Goal: Task Accomplishment & Management: Manage account settings

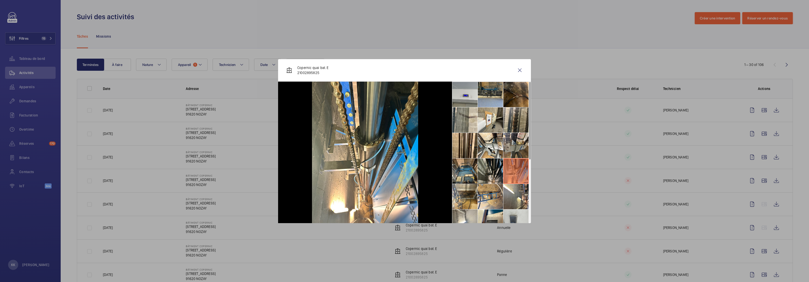
scroll to position [502, 0]
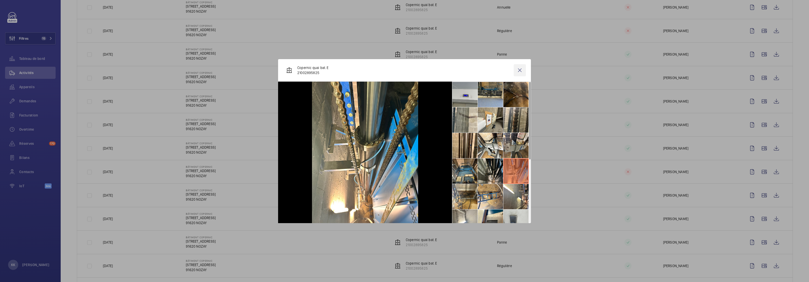
click at [522, 72] on wm-front-icon-button at bounding box center [519, 70] width 12 height 12
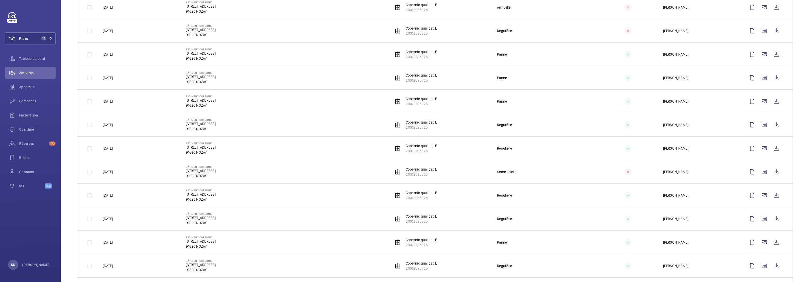
click at [418, 125] on p "Copernic quai bat. E" at bounding box center [421, 122] width 31 height 5
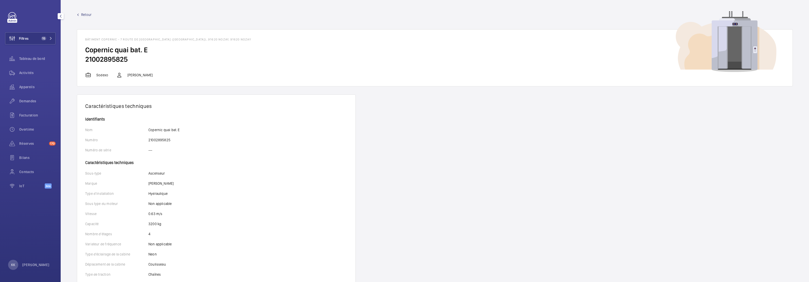
click at [81, 17] on div "Retour Bâtiment Copernic - 7 route de Villejust (Copernic), 91620 NOZAY, 91620 …" at bounding box center [435, 49] width 716 height 74
click at [82, 14] on span "Retour" at bounding box center [86, 14] width 10 height 5
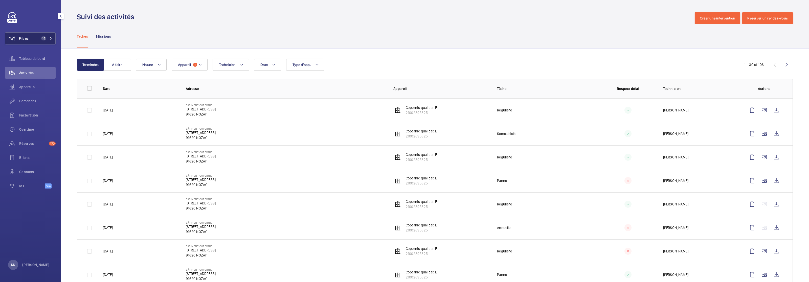
click at [33, 39] on button "Filtres 15" at bounding box center [30, 38] width 51 height 12
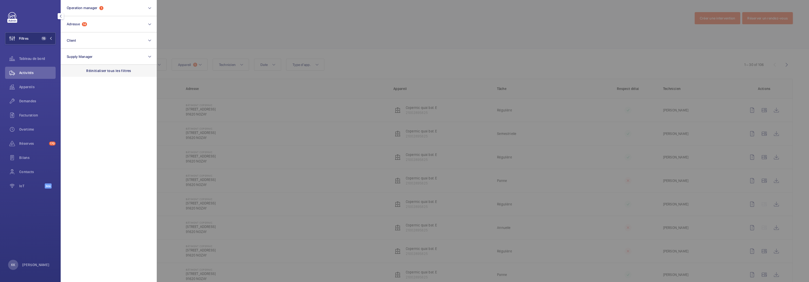
click at [108, 70] on p "Réinitialiser tous les filtres" at bounding box center [108, 70] width 45 height 5
click at [76, 11] on button "Operation manager" at bounding box center [109, 8] width 96 height 16
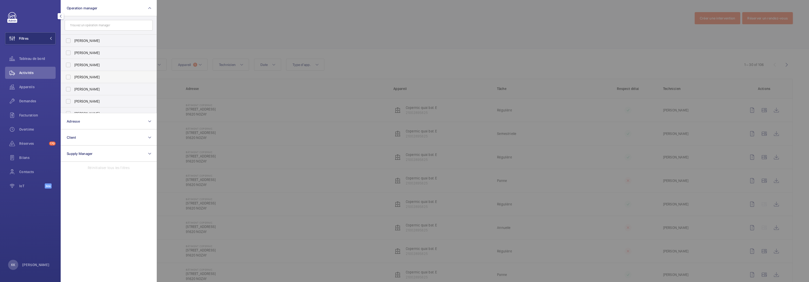
click at [75, 74] on label "[PERSON_NAME]" at bounding box center [105, 77] width 88 height 12
click at [73, 74] on input "[PERSON_NAME]" at bounding box center [68, 77] width 10 height 10
checkbox input "true"
click at [273, 2] on div at bounding box center [561, 141] width 809 height 282
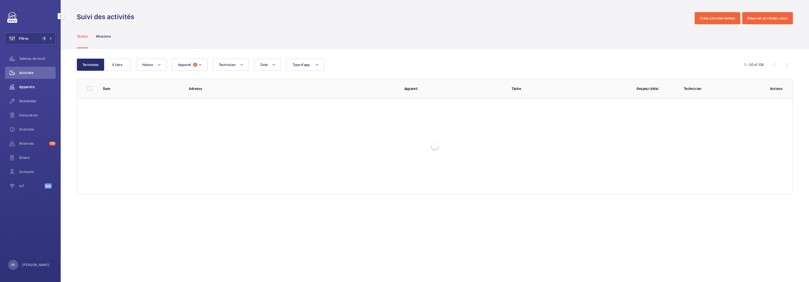
click at [37, 84] on div "Appareils" at bounding box center [30, 87] width 51 height 12
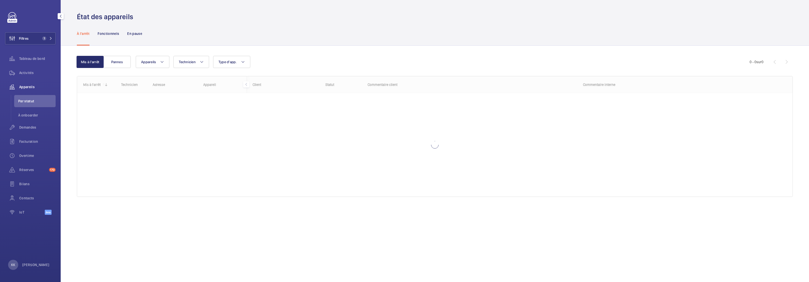
click at [143, 41] on div "À l'arrêt Fonctionnels En pause" at bounding box center [435, 33] width 716 height 24
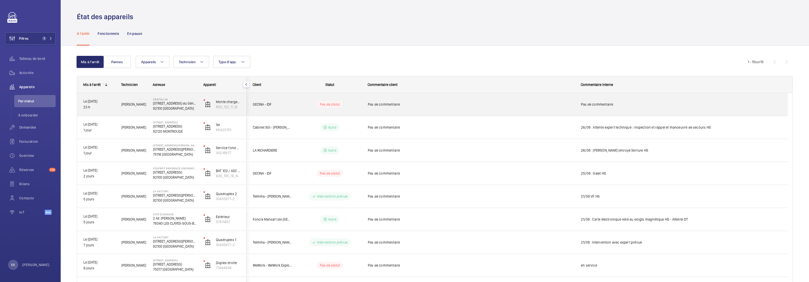
click at [140, 109] on div "Grégory R." at bounding box center [130, 105] width 31 height 16
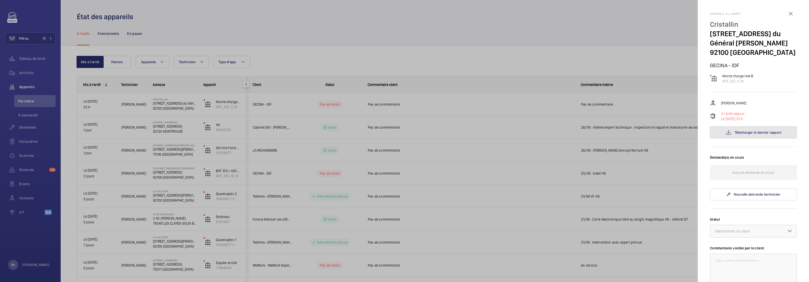
click at [718, 128] on button "Télécharger le dernier rapport" at bounding box center [753, 132] width 87 height 12
click at [784, 15] on wm-front-icon-button at bounding box center [790, 14] width 12 height 12
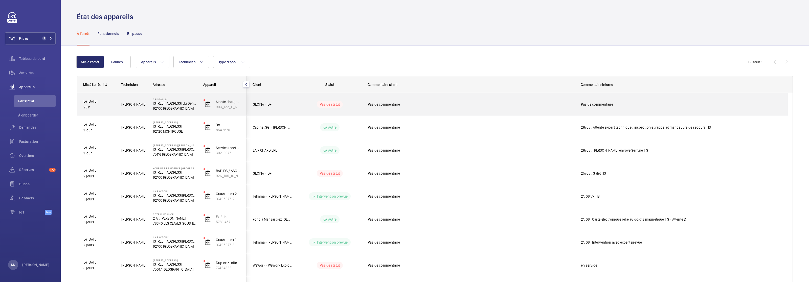
click at [160, 104] on p "122 Av. du Général Leclerc" at bounding box center [175, 103] width 44 height 5
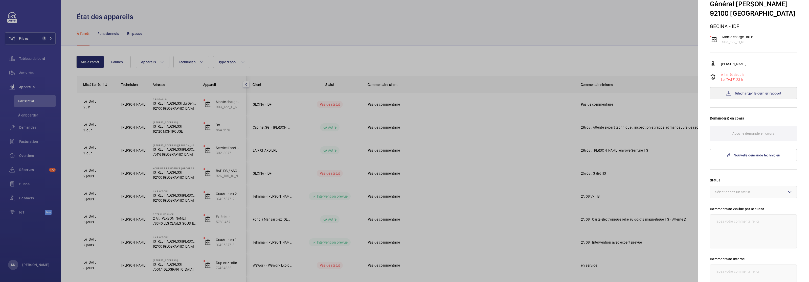
scroll to position [104, 0]
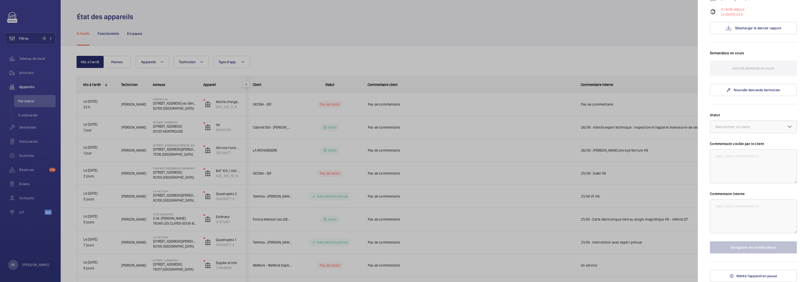
click at [410, 23] on div at bounding box center [404, 141] width 809 height 282
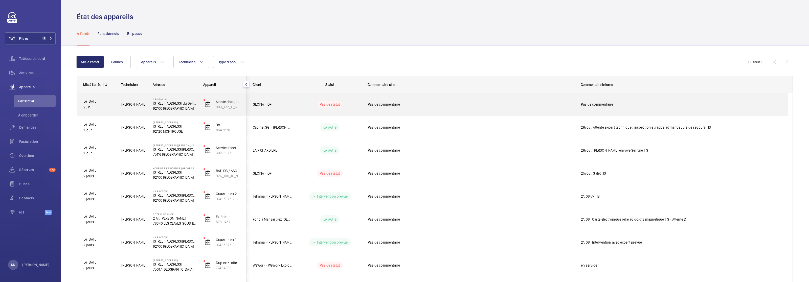
click at [124, 108] on div "Grégory R." at bounding box center [130, 105] width 31 height 16
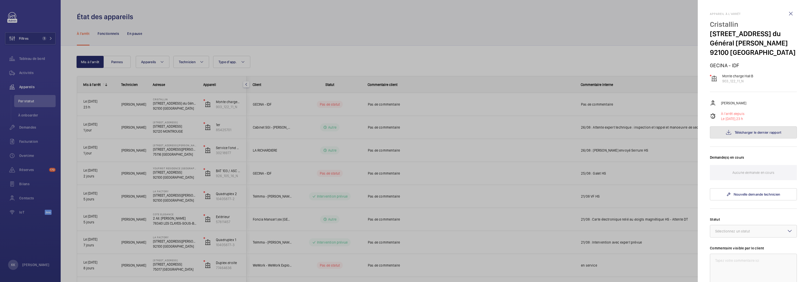
click at [727, 136] on button "Télécharger le dernier rapport" at bounding box center [753, 132] width 87 height 12
click at [314, 41] on div at bounding box center [404, 141] width 809 height 282
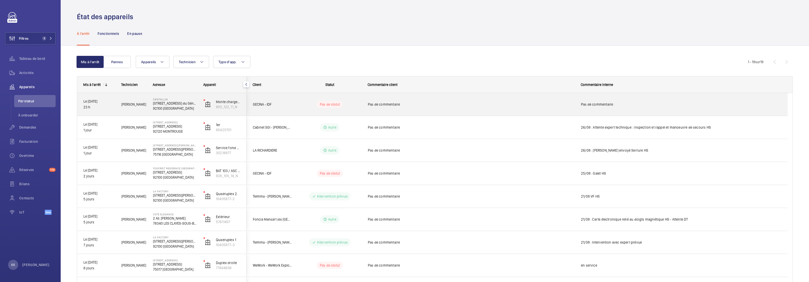
click at [470, 105] on span "Pas de commentaire" at bounding box center [471, 104] width 206 height 5
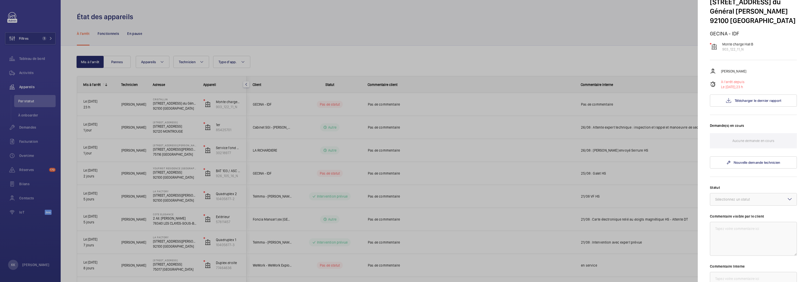
scroll to position [104, 0]
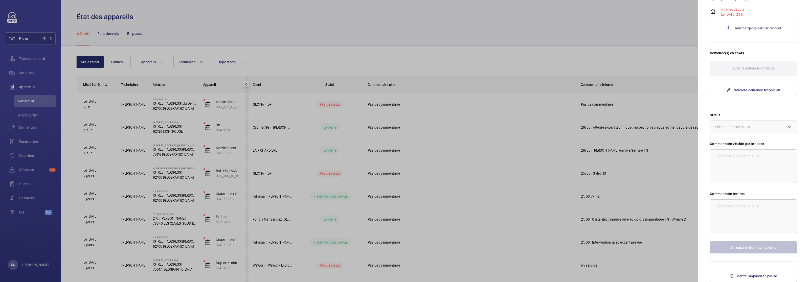
click at [717, 121] on div at bounding box center [753, 127] width 86 height 12
click at [728, 182] on div "Autre" at bounding box center [753, 186] width 86 height 12
click at [733, 217] on textarea at bounding box center [753, 216] width 87 height 34
type textarea "VF HS"
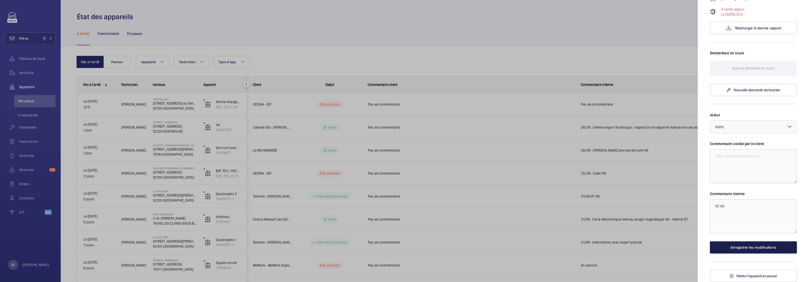
click at [755, 247] on button "Enregistrer les modifications" at bounding box center [753, 247] width 87 height 12
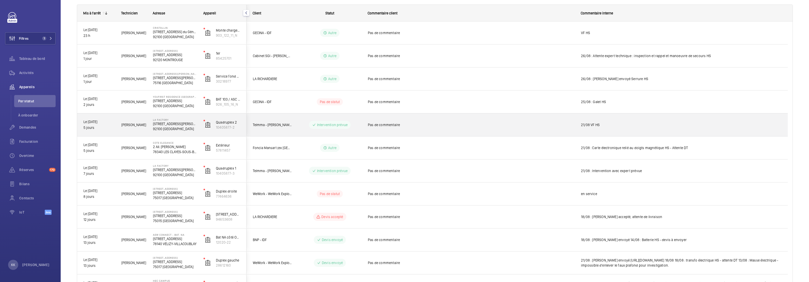
scroll to position [103, 0]
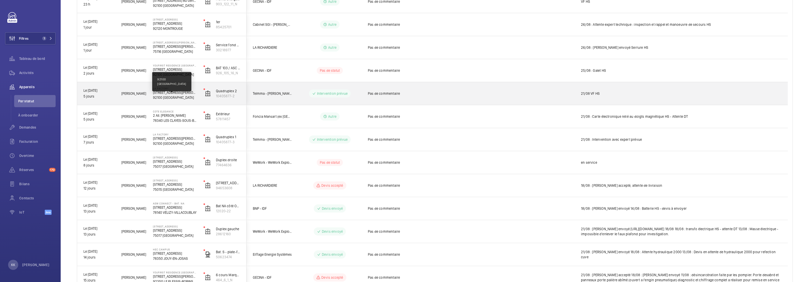
click at [164, 97] on p "92100 BOULOGNE-BILLANCOURT" at bounding box center [175, 97] width 44 height 5
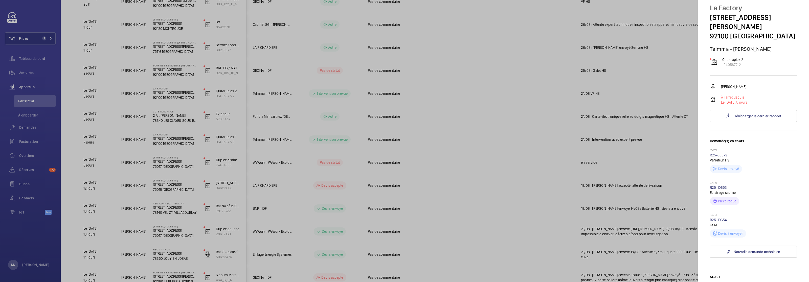
scroll to position [31, 0]
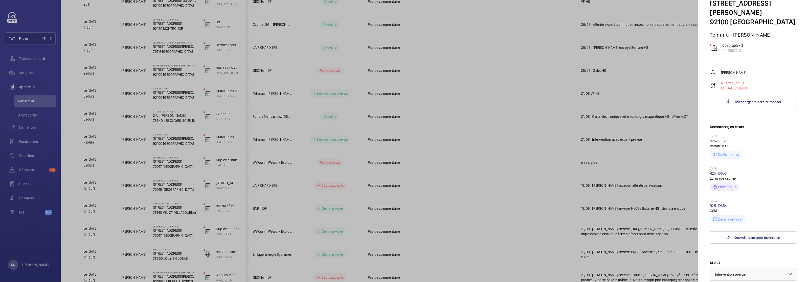
click at [462, 107] on div at bounding box center [404, 141] width 809 height 282
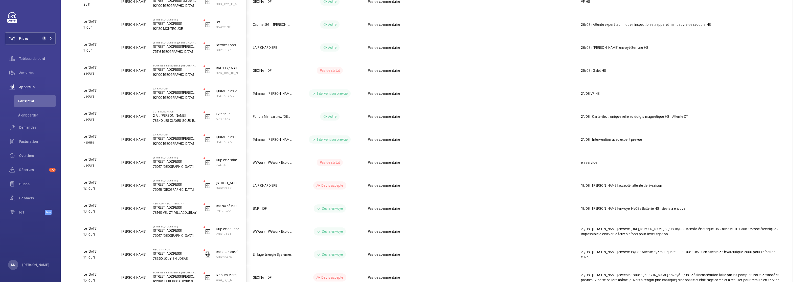
scroll to position [0, 0]
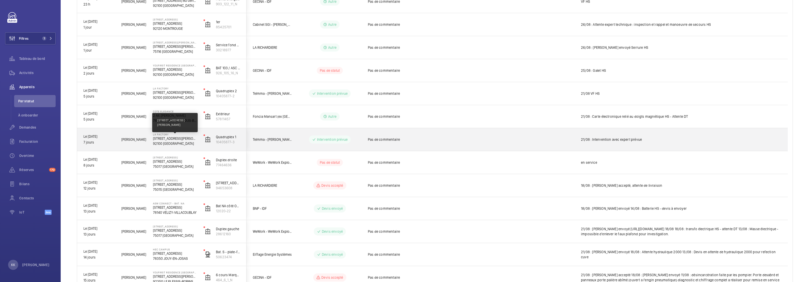
click at [153, 140] on p "53, avenue Emile Zola, 92100 BOULOGNE-BILLANCOURT" at bounding box center [175, 138] width 44 height 5
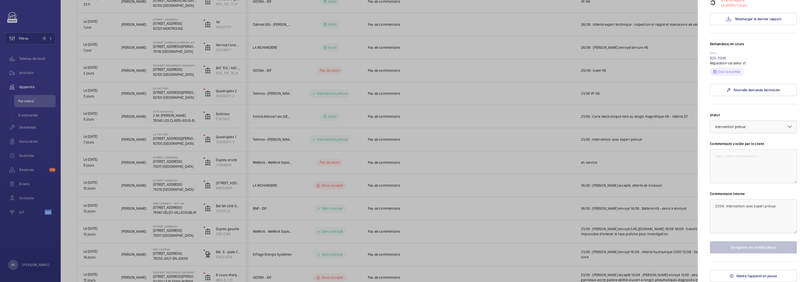
scroll to position [102, 0]
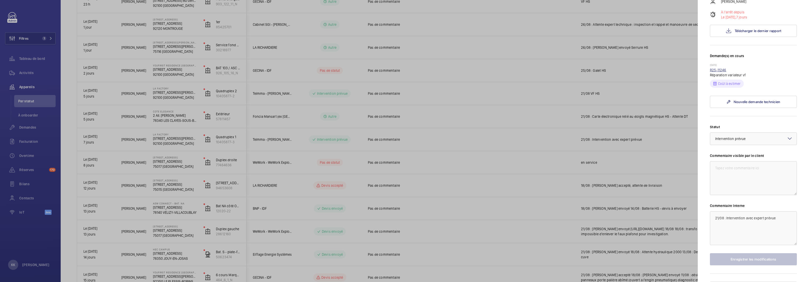
click at [716, 72] on link "R25-11246" at bounding box center [718, 70] width 16 height 4
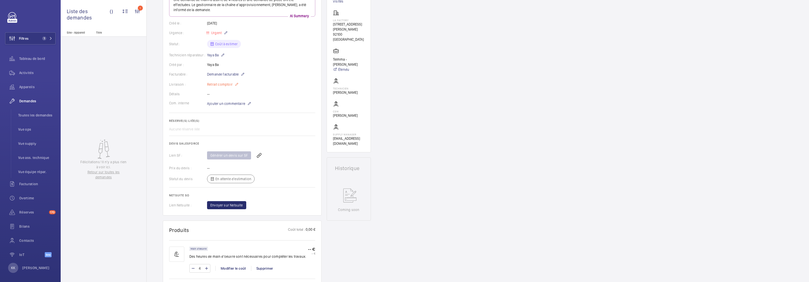
scroll to position [46, 0]
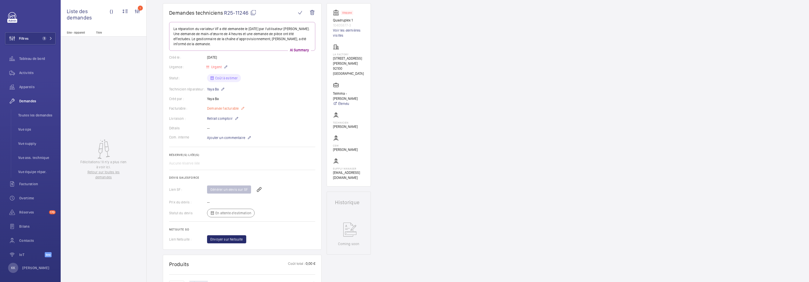
click at [225, 107] on span "Demande facturable" at bounding box center [223, 108] width 32 height 5
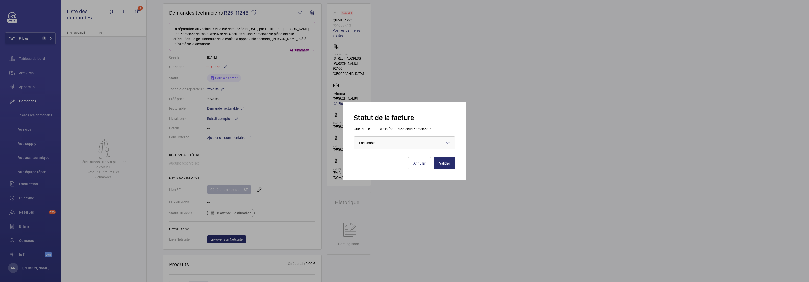
click at [387, 147] on div at bounding box center [404, 143] width 101 height 12
click at [404, 75] on div at bounding box center [404, 141] width 809 height 282
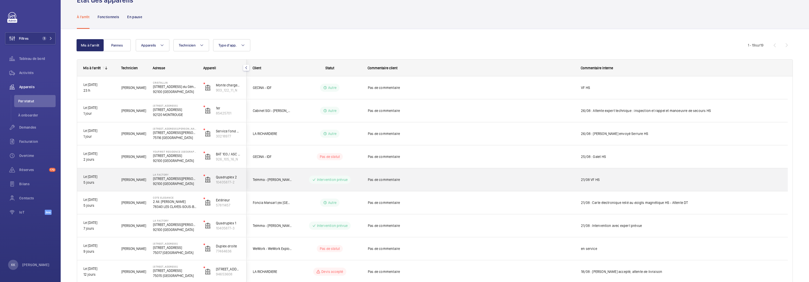
scroll to position [118, 0]
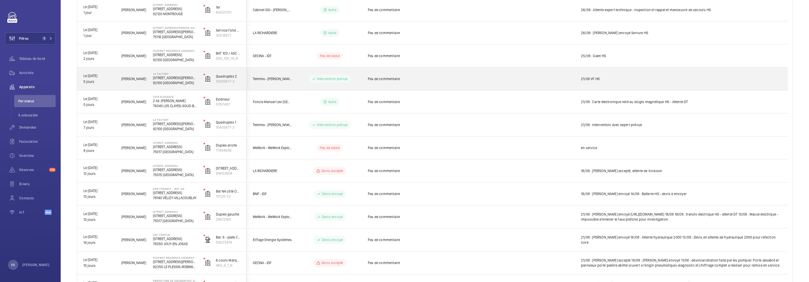
click at [180, 86] on div "La Factory 53, avenue Emile Zola, 92100 BOULOGNE-BILLANCOURT 92100 BOULOGNE-BIL…" at bounding box center [172, 78] width 50 height 23
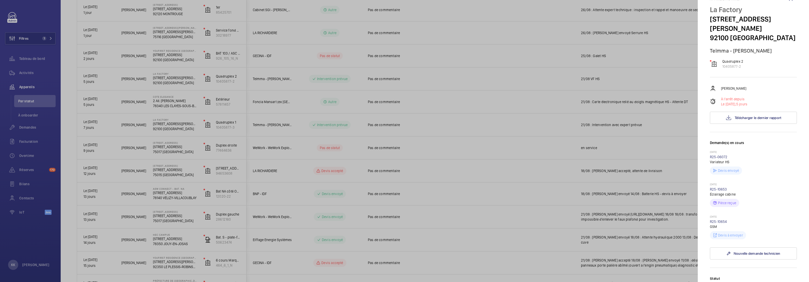
scroll to position [26, 0]
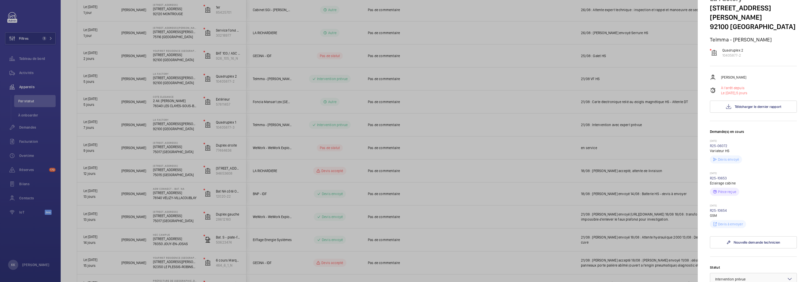
click at [306, 65] on div at bounding box center [404, 141] width 809 height 282
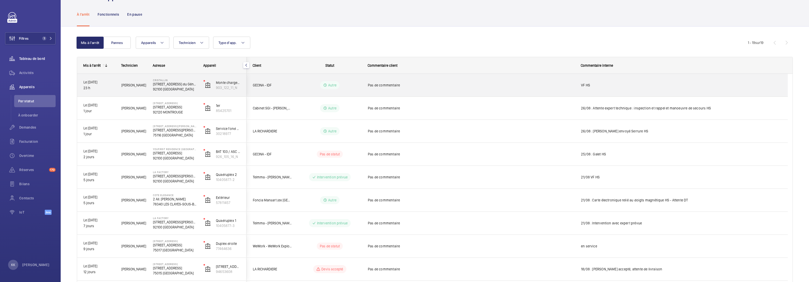
scroll to position [9, 0]
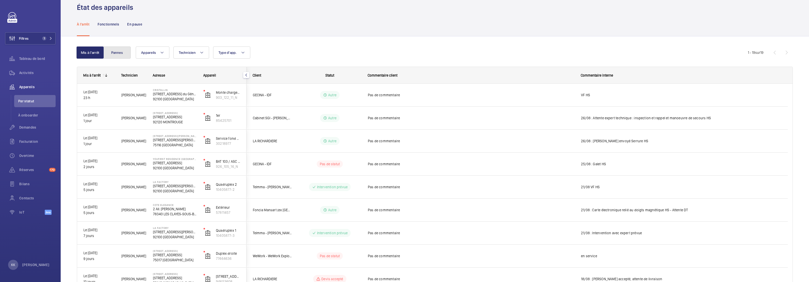
click at [116, 52] on button "Pannes" at bounding box center [116, 52] width 27 height 12
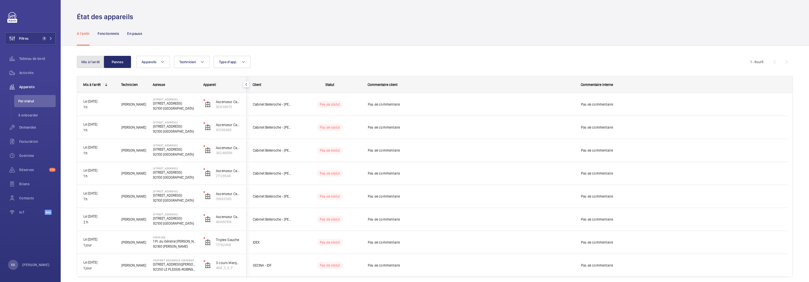
click at [87, 60] on button "Mis à l'arrêt" at bounding box center [90, 62] width 27 height 12
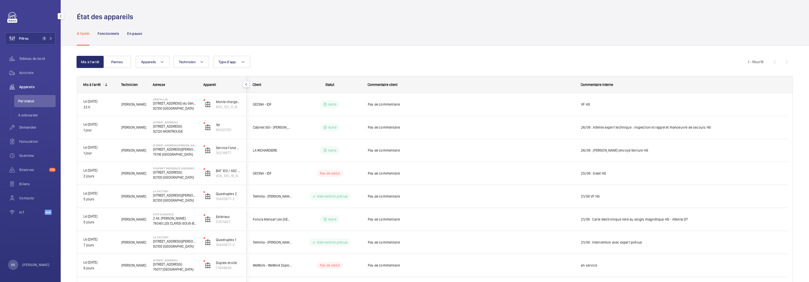
click at [42, 46] on div "Filtres 1 Tableau de bord Activités Appareils Par statut À onboarder Demandes F…" at bounding box center [30, 116] width 51 height 208
click at [46, 39] on span "1" at bounding box center [46, 38] width 12 height 4
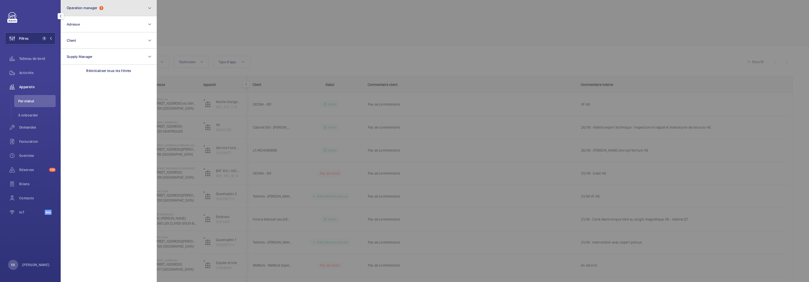
click at [110, 7] on button "Operation manager 1" at bounding box center [109, 8] width 96 height 16
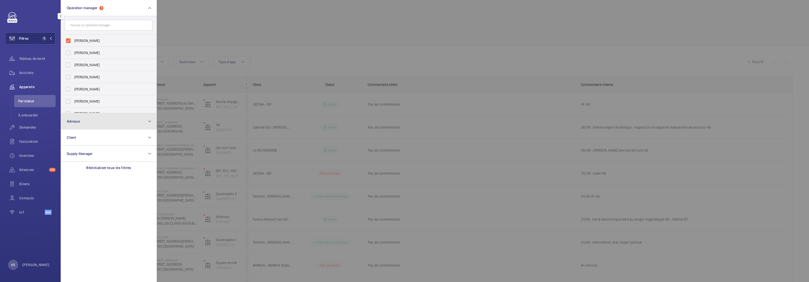
click at [104, 125] on button "Adresse" at bounding box center [109, 121] width 96 height 16
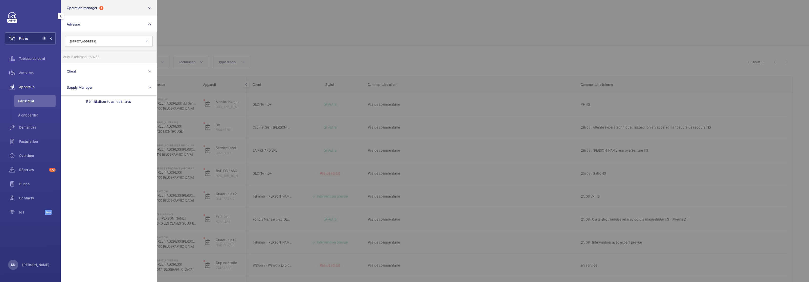
type input "65 RUE DU MOULIN DES PRES"
click at [90, 7] on span "Operation manager" at bounding box center [82, 8] width 31 height 4
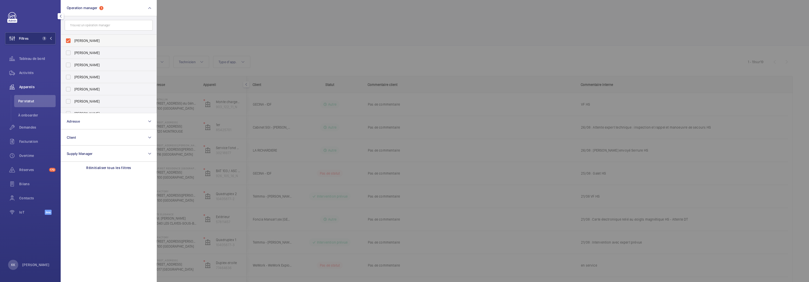
click at [86, 39] on span "[PERSON_NAME]" at bounding box center [108, 40] width 69 height 5
click at [73, 39] on input "[PERSON_NAME]" at bounding box center [68, 41] width 10 height 10
checkbox input "false"
click at [93, 124] on button "Adresse" at bounding box center [109, 121] width 96 height 16
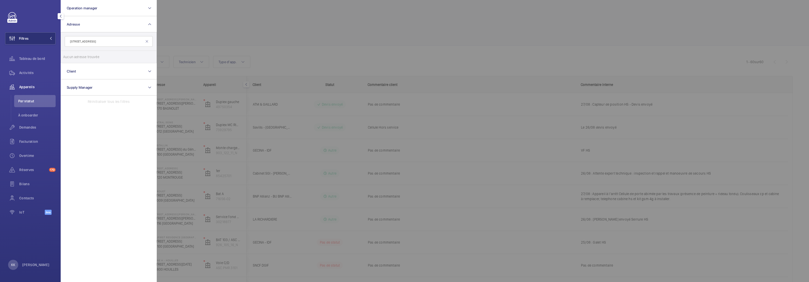
drag, startPoint x: 85, startPoint y: 42, endPoint x: 61, endPoint y: 41, distance: 23.8
click at [61, 41] on form "65 RUE DU MOULIN DES PRES" at bounding box center [109, 41] width 96 height 18
click at [100, 42] on input "MOULIN DES PRES" at bounding box center [109, 41] width 88 height 11
type input "MOULIN DES PR"
click at [116, 56] on span "des" at bounding box center [119, 57] width 6 height 4
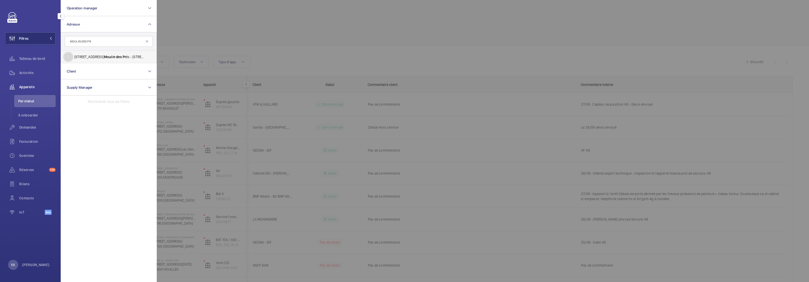
click at [73, 56] on input "65 Rue du Moulin des Pr és - 65 Rue du Moulin des Pr és, 75013 PARIS, PARIS 750…" at bounding box center [68, 57] width 10 height 10
checkbox input "true"
click at [28, 75] on span "Activités" at bounding box center [37, 72] width 36 height 5
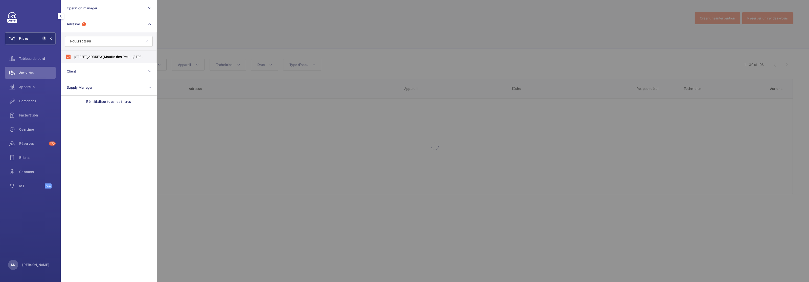
click at [214, 36] on div at bounding box center [561, 141] width 809 height 282
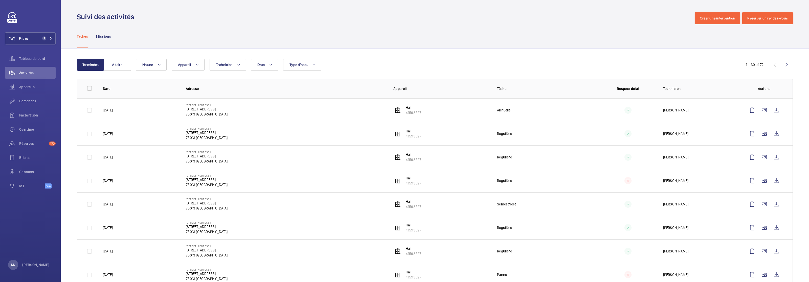
click at [392, 64] on div "Date Technicien Appareil Type d'app. Nature" at bounding box center [434, 65] width 596 height 12
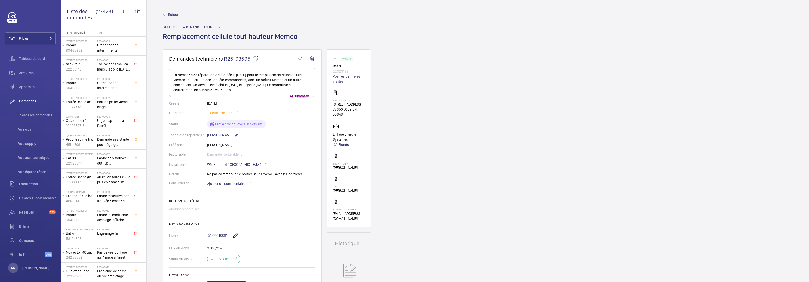
scroll to position [169, 0]
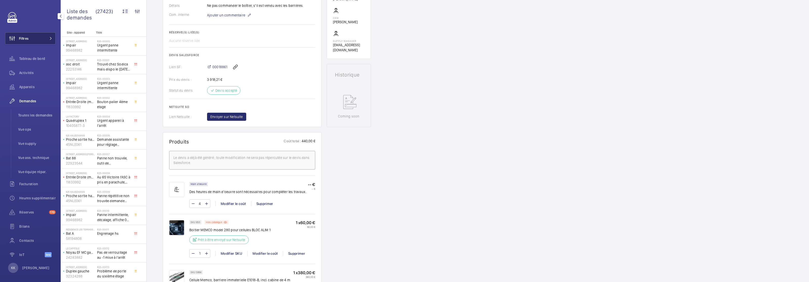
click at [31, 37] on button "Filtres" at bounding box center [30, 38] width 51 height 12
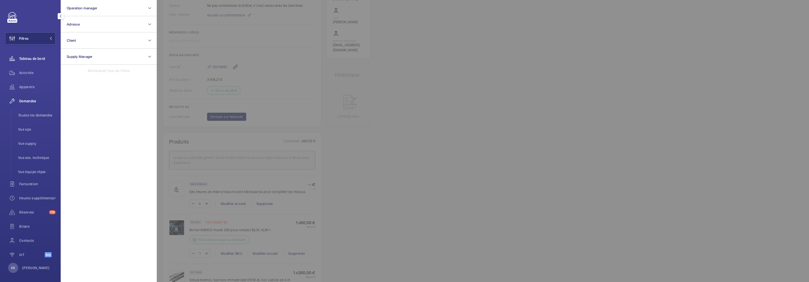
click at [34, 58] on span "Tableau de bord" at bounding box center [37, 58] width 36 height 5
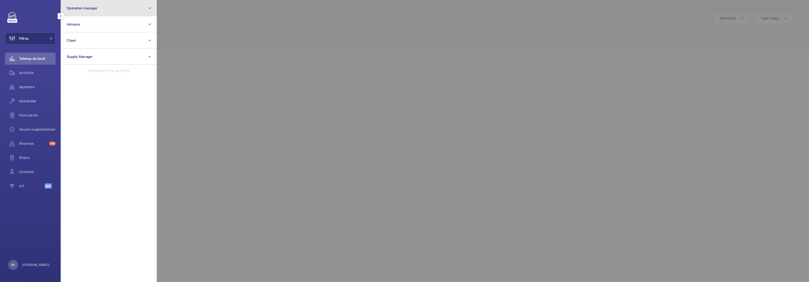
click at [93, 9] on span "Operation manager" at bounding box center [82, 8] width 31 height 4
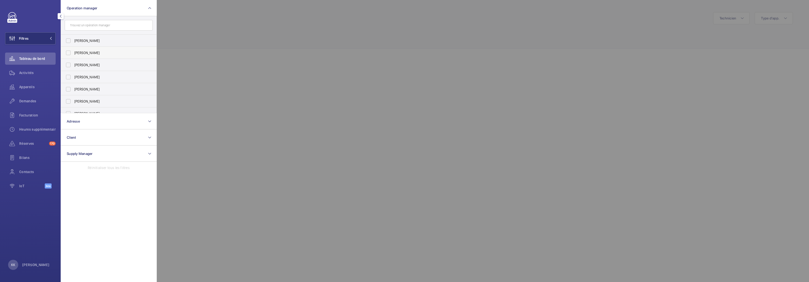
click at [81, 55] on span "[PERSON_NAME]" at bounding box center [108, 52] width 69 height 5
click at [73, 55] on input "[PERSON_NAME]" at bounding box center [68, 53] width 10 height 10
checkbox input "true"
click at [189, 30] on div at bounding box center [561, 141] width 809 height 282
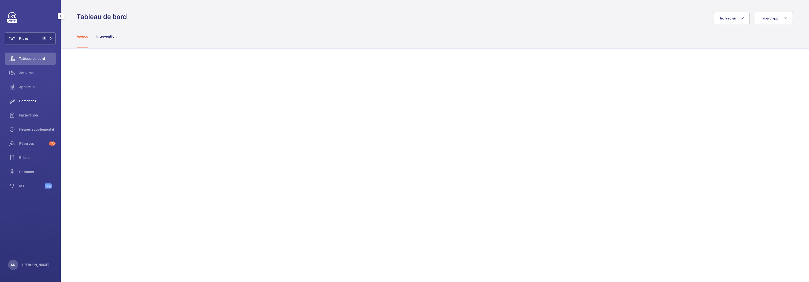
click at [35, 100] on span "Demandes" at bounding box center [37, 101] width 36 height 5
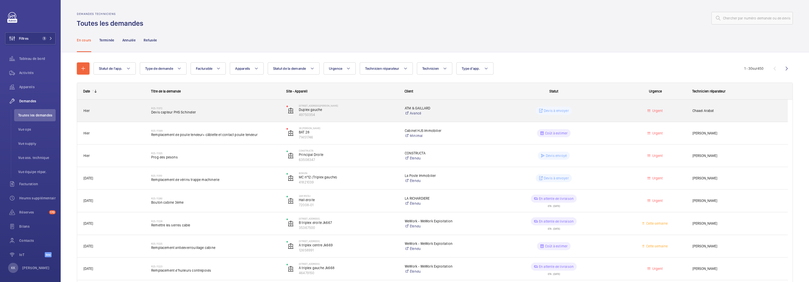
click at [201, 111] on span "Devis capteur PHS Schindler" at bounding box center [215, 112] width 129 height 5
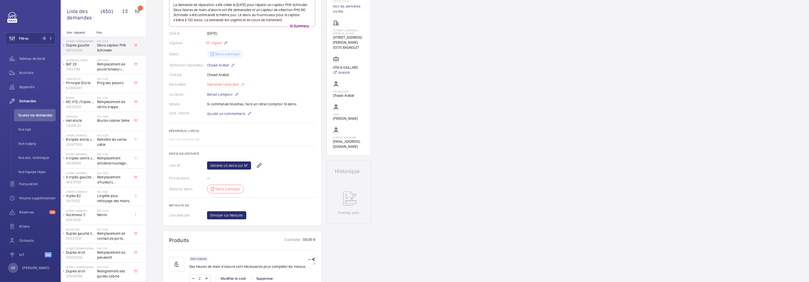
scroll to position [181, 0]
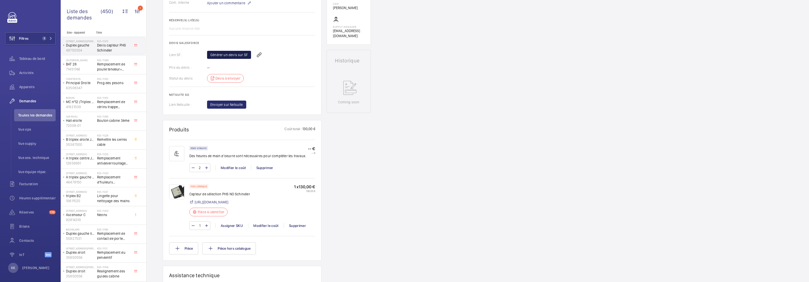
click at [229, 55] on link "Générer un devis sur SF" at bounding box center [229, 55] width 44 height 8
drag, startPoint x: 200, startPoint y: 194, endPoint x: 229, endPoint y: 193, distance: 29.6
click at [243, 194] on p "Capteur de sélection PHS NO Schindler" at bounding box center [219, 194] width 61 height 5
drag, startPoint x: 228, startPoint y: 193, endPoint x: 190, endPoint y: 194, distance: 38.2
click at [190, 194] on p "Capteur de sélection PHS NO Schindler" at bounding box center [219, 194] width 61 height 5
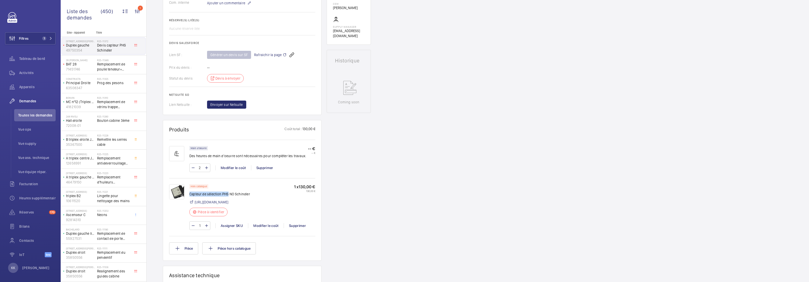
copy p "Capteur de sélection PHS"
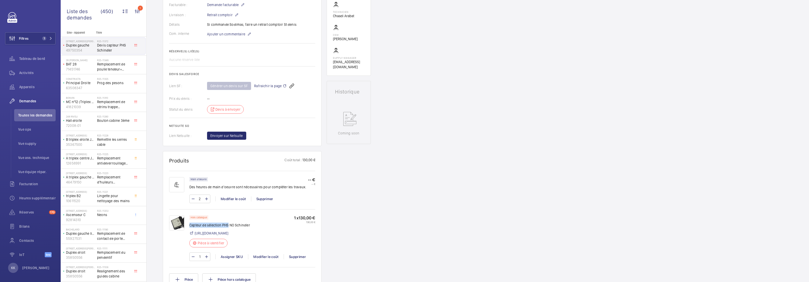
scroll to position [0, 0]
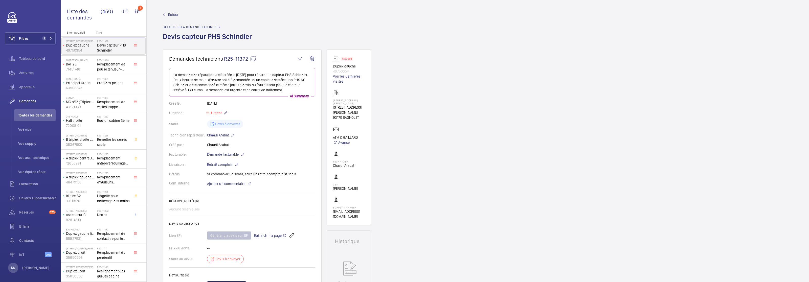
click at [261, 234] on span "Rafraichir la page" at bounding box center [270, 235] width 33 height 6
click at [168, 13] on link "Retour" at bounding box center [209, 14] width 92 height 5
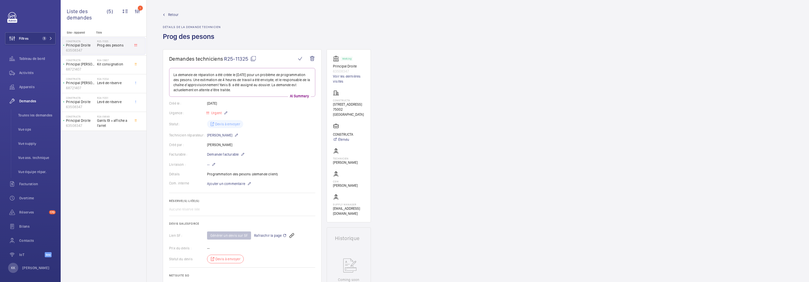
click at [274, 234] on span "Rafraichir la page" at bounding box center [270, 235] width 33 height 6
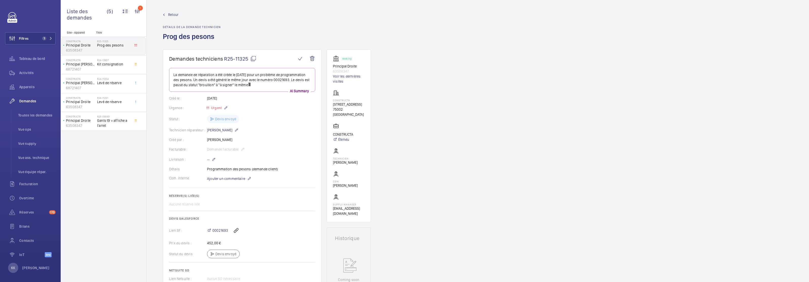
click at [173, 18] on div "Retour Détails de la demande technicien Prog des pesons" at bounding box center [192, 30] width 58 height 37
click at [174, 13] on span "Retour" at bounding box center [173, 14] width 10 height 5
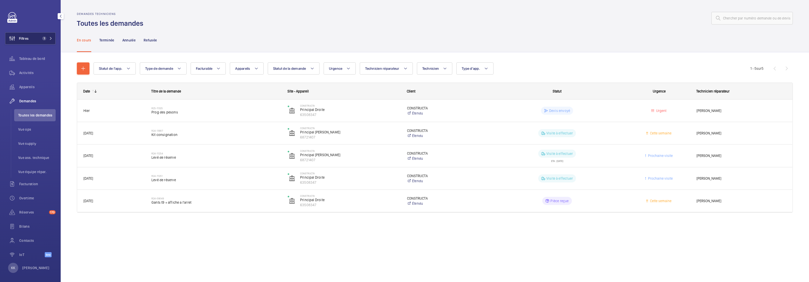
click at [31, 42] on button "Filtres 1" at bounding box center [30, 38] width 51 height 12
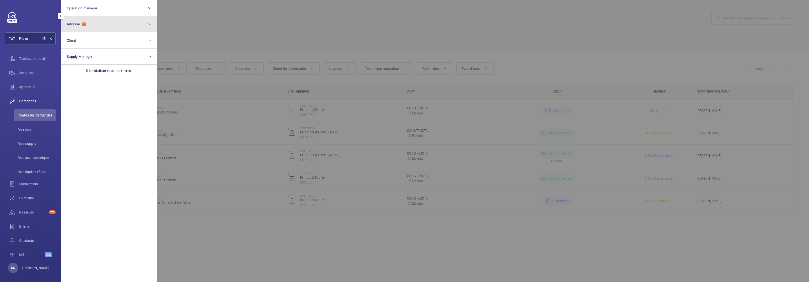
click at [76, 23] on span "Adresse" at bounding box center [73, 24] width 13 height 4
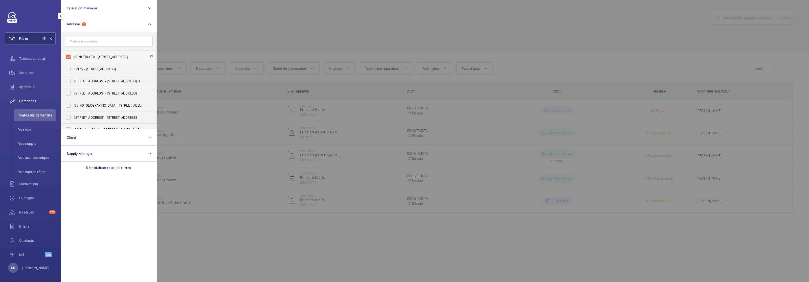
click at [73, 54] on label "CONSTRUCTA - 21 rue de la Banque, 75002 PARIS, PARIS 75002" at bounding box center [105, 57] width 88 height 12
click at [73, 54] on input "CONSTRUCTA - 21 rue de la Banque, 75002 PARIS, PARIS 75002" at bounding box center [68, 57] width 10 height 10
checkbox input "false"
click at [217, 11] on div at bounding box center [561, 141] width 809 height 282
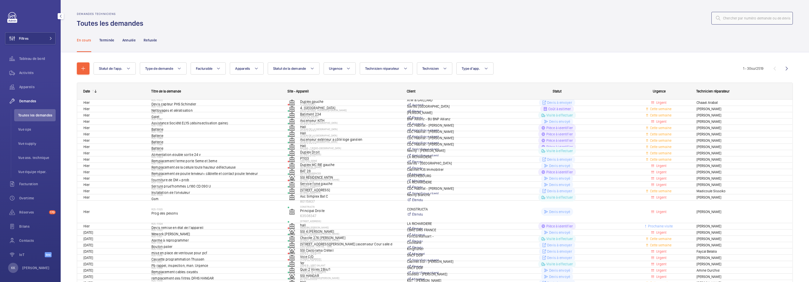
click at [780, 13] on input "text" at bounding box center [751, 18] width 81 height 13
paste input "R25-10432"
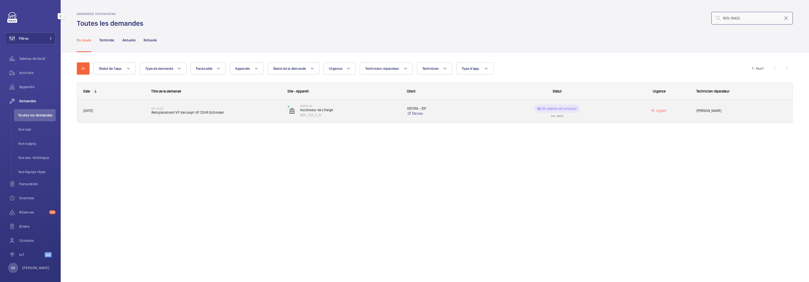
type input "R25-10432"
click at [212, 107] on h2 "R25-10432" at bounding box center [216, 108] width 130 height 3
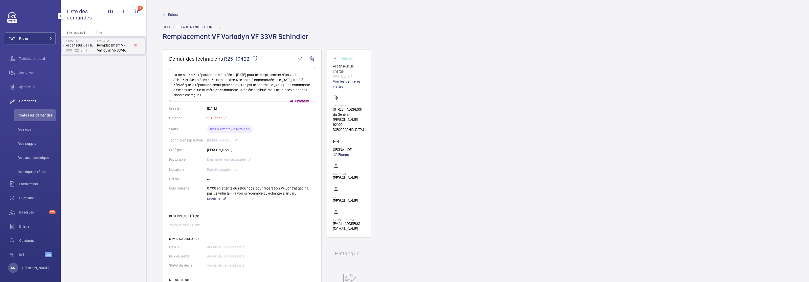
drag, startPoint x: 198, startPoint y: 106, endPoint x: 233, endPoint y: 108, distance: 35.4
click at [233, 108] on div "Créé le : 01/08/2025" at bounding box center [242, 108] width 146 height 5
drag, startPoint x: 233, startPoint y: 108, endPoint x: 195, endPoint y: 106, distance: 39.0
click at [195, 106] on div "Créé le : 01/08/2025" at bounding box center [242, 108] width 146 height 5
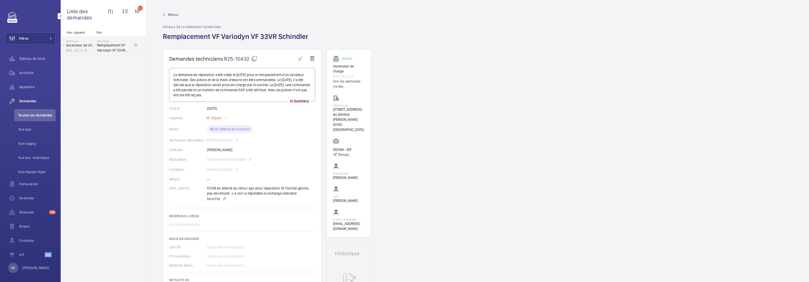
click at [217, 19] on div "Retour Détails de la demande technicien Remplacement VF Variodyn VF 33VR Schind…" at bounding box center [237, 30] width 148 height 37
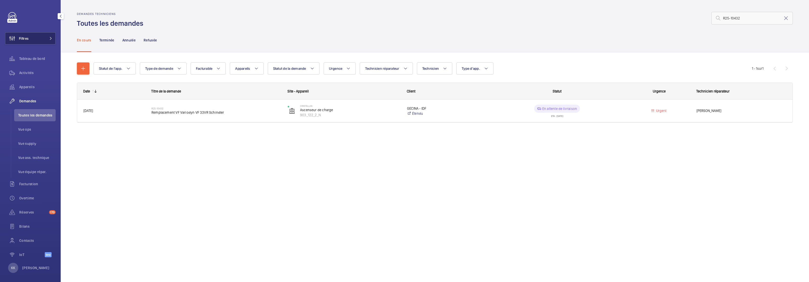
click at [35, 32] on button "Filtres" at bounding box center [30, 38] width 51 height 12
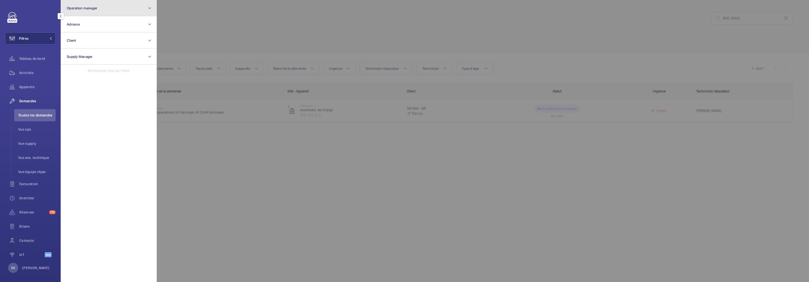
click at [82, 13] on button "Operation manager" at bounding box center [109, 8] width 96 height 16
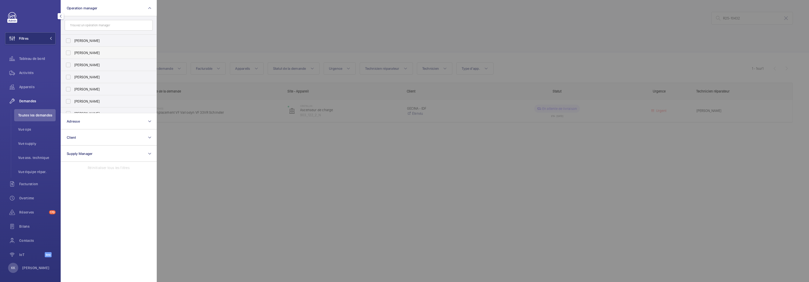
click at [83, 56] on label "Zohra Hamdani" at bounding box center [105, 53] width 88 height 12
click at [73, 56] on input "Zohra Hamdani" at bounding box center [68, 53] width 10 height 10
checkbox input "true"
click at [26, 88] on span "Appareils" at bounding box center [37, 86] width 36 height 5
click at [238, 28] on div at bounding box center [561, 141] width 809 height 282
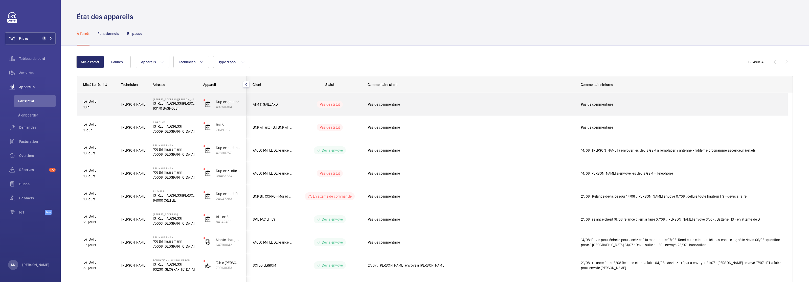
click at [176, 109] on p "93170 BAGNOLET" at bounding box center [175, 108] width 44 height 5
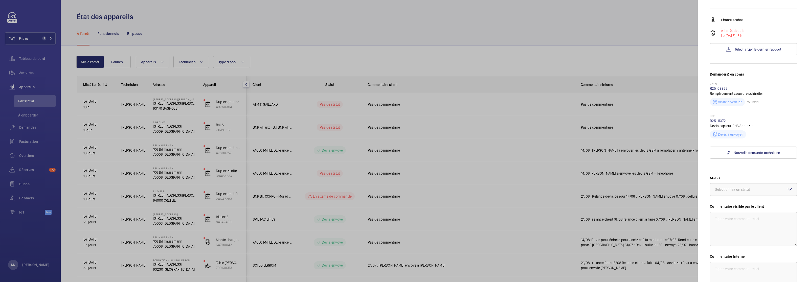
scroll to position [137, 0]
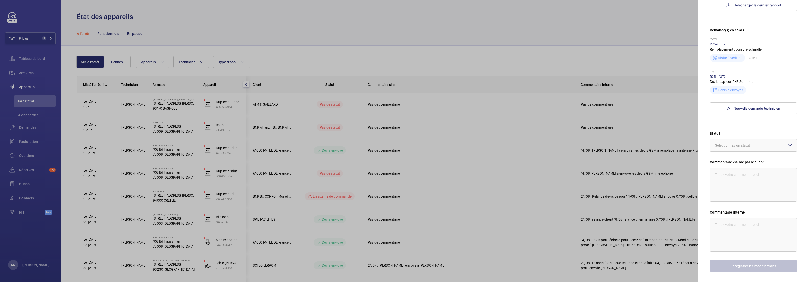
click at [736, 143] on div "Sélectionnez un statut" at bounding box center [738, 145] width 47 height 5
click at [732, 167] on div "Devis envoyé" at bounding box center [753, 173] width 86 height 12
click at [734, 218] on textarea at bounding box center [753, 235] width 87 height 34
click at [712, 218] on textarea "Capteur de posistion HS - Devis envoyé" at bounding box center [753, 235] width 87 height 34
type textarea "27/08 : Capteur de position HS - Devis envoyé"
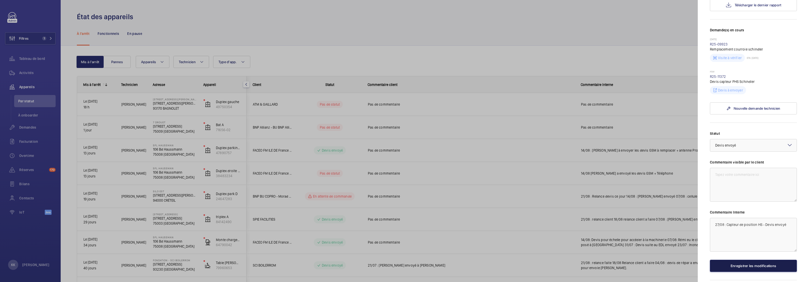
click at [747, 260] on button "Enregistrer les modifications" at bounding box center [753, 266] width 87 height 12
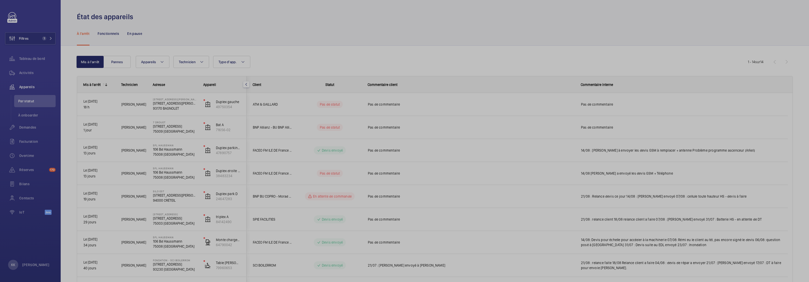
scroll to position [0, 0]
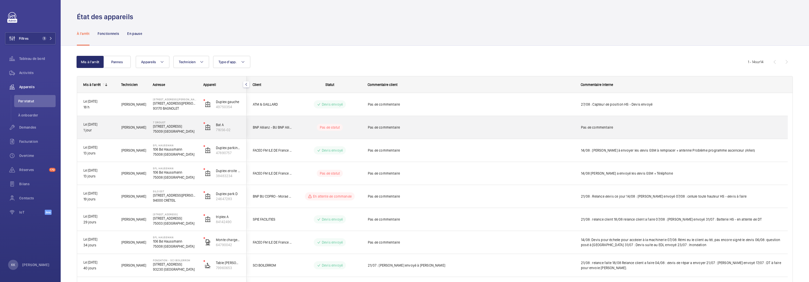
click at [429, 133] on div "Pas de commentaire" at bounding box center [471, 128] width 206 height 12
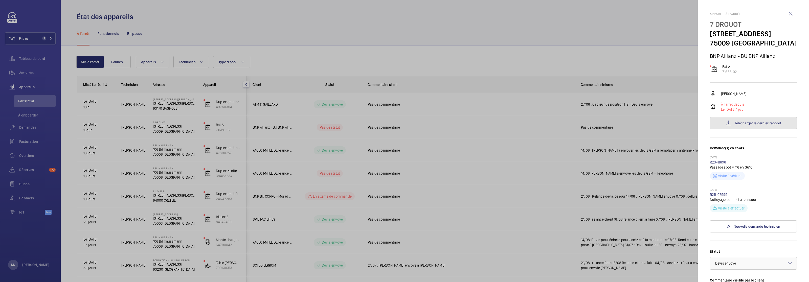
click at [725, 126] on mat-icon at bounding box center [728, 123] width 6 height 6
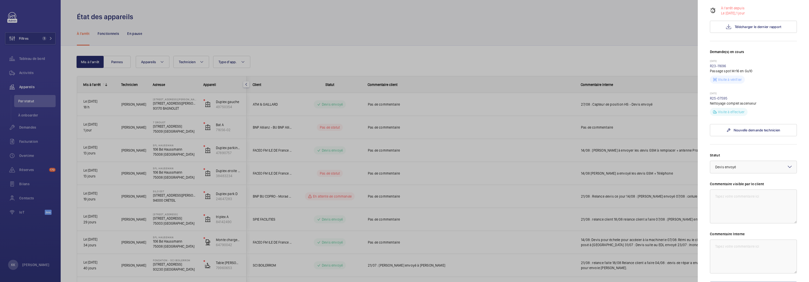
scroll to position [146, 0]
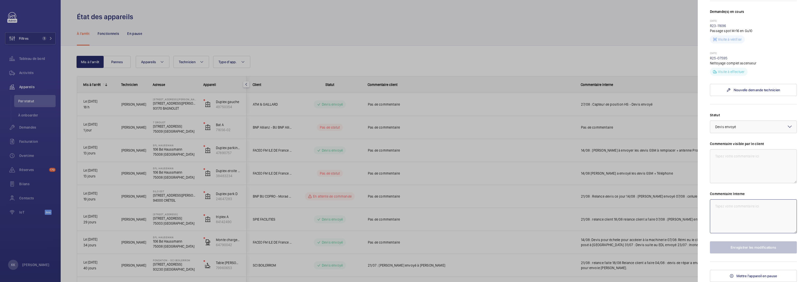
click at [762, 213] on textarea at bounding box center [753, 216] width 87 height 34
click at [729, 126] on span "Devis envoyé" at bounding box center [725, 127] width 21 height 4
click at [729, 181] on div "Autre" at bounding box center [753, 186] width 86 height 12
paste textarea "Appareil à l’arrêt Cellule de porte abimée par les travaux (présence de peintur…"
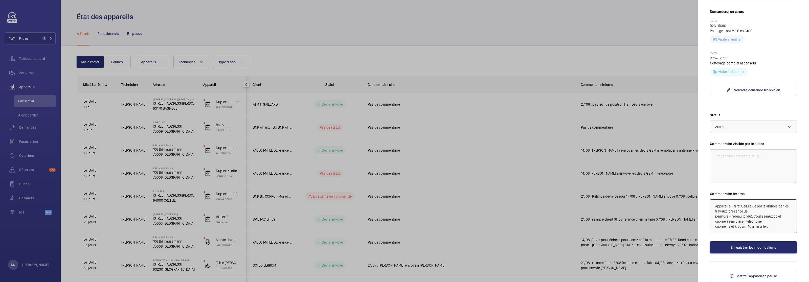
click at [715, 204] on textarea "Appareil à l’arrêt Cellule de porte abimée par les travaux (présence de peintur…" at bounding box center [753, 216] width 87 height 34
type textarea "27/08 : Appareil à l’arrêt Cellule de porte abimée par les travaux (présence de…"
click at [772, 246] on button "Enregistrer les modifications" at bounding box center [753, 247] width 87 height 12
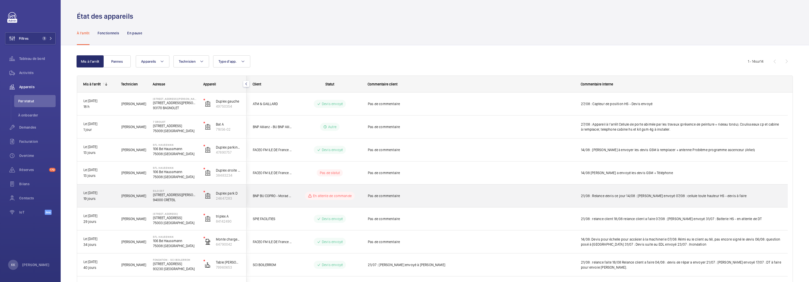
scroll to position [0, 0]
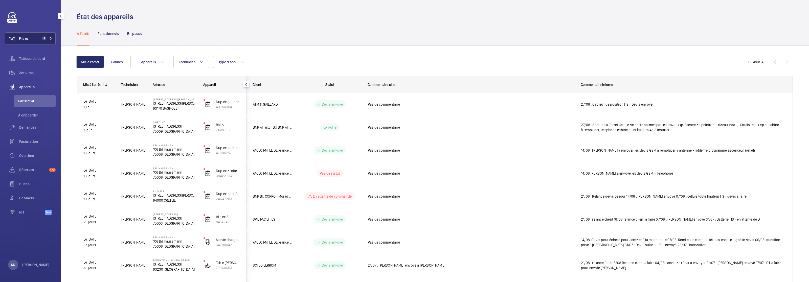
click at [46, 41] on button "Filtres 1" at bounding box center [30, 38] width 51 height 12
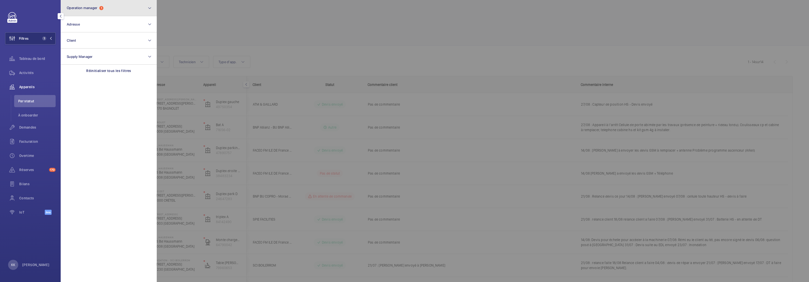
click at [101, 12] on button "Operation manager 1" at bounding box center [109, 8] width 96 height 16
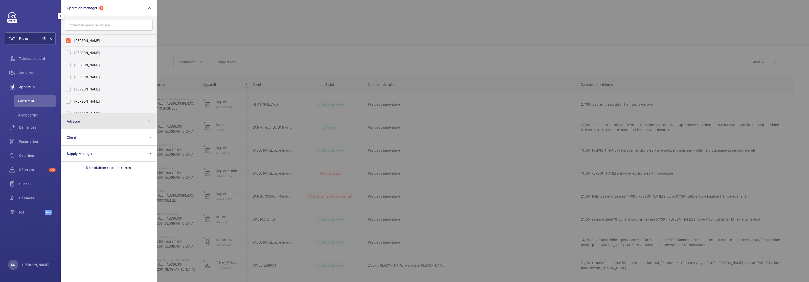
click at [87, 120] on button "Adresse" at bounding box center [109, 121] width 96 height 16
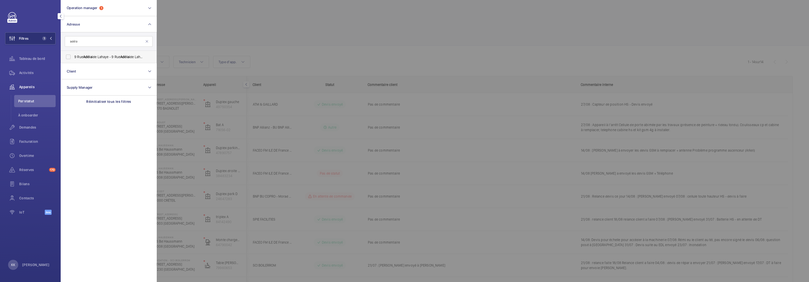
type input "adéla"
click at [71, 57] on label "9 Rue Adéla ïde Lahaye - 9 Rue Adéla ïde Lahaye, BAGNOLET 93170" at bounding box center [105, 57] width 88 height 12
click at [71, 57] on input "9 Rue Adéla ïde Lahaye - 9 Rue Adéla ïde Lahaye, BAGNOLET 93170" at bounding box center [68, 57] width 10 height 10
checkbox input "true"
click at [35, 73] on span "Activités" at bounding box center [37, 72] width 36 height 5
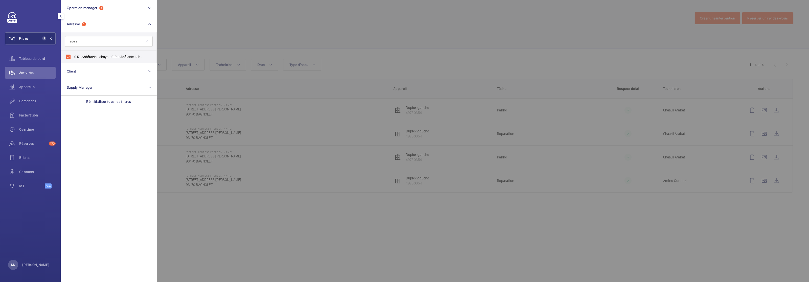
click at [274, 43] on div at bounding box center [561, 141] width 809 height 282
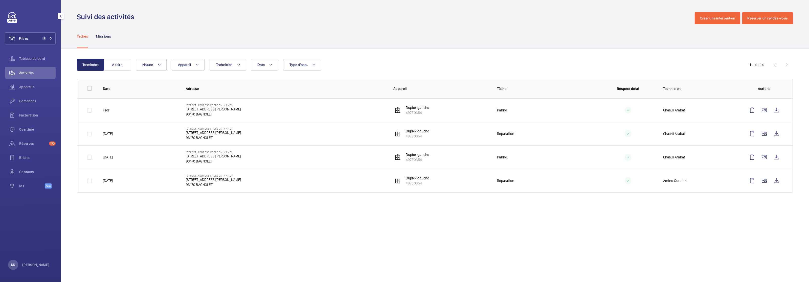
drag, startPoint x: 119, startPoint y: 137, endPoint x: 99, endPoint y: 109, distance: 34.1
click at [0, 0] on tbody "Hier 9 Rue Adélaïde Lahaye 9 Rue Adélaïde Lahaye 93170 BAGNOLET Duplex gauche 4…" at bounding box center [0, 0] width 0 height 0
click at [118, 106] on td "Hier" at bounding box center [136, 110] width 83 height 24
drag, startPoint x: 178, startPoint y: 106, endPoint x: 297, endPoint y: 112, distance: 118.9
click at [265, 116] on td "9 Rue Adélaïde Lahaye 9 Rue Adélaïde Lahaye 93170 BAGNOLET" at bounding box center [281, 110] width 207 height 24
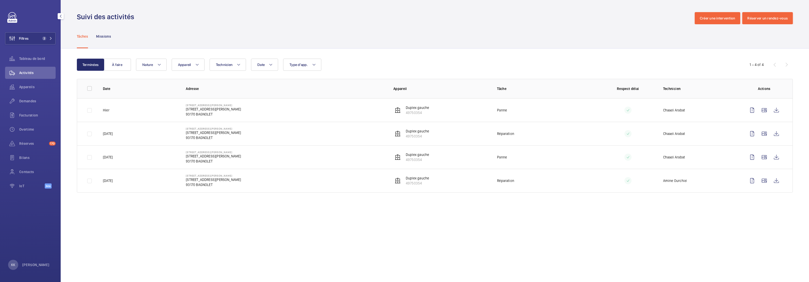
click at [311, 111] on td "9 Rue Adélaïde Lahaye 9 Rue Adélaïde Lahaye 93170 BAGNOLET" at bounding box center [281, 110] width 207 height 24
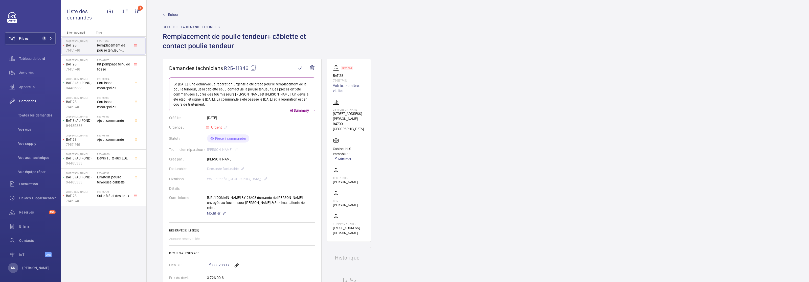
click at [255, 69] on mat-icon at bounding box center [253, 68] width 6 height 6
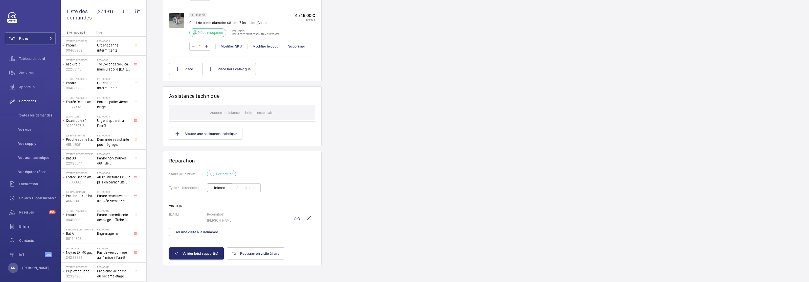
scroll to position [383, 0]
click at [298, 218] on wm-front-icon-button at bounding box center [297, 218] width 12 height 12
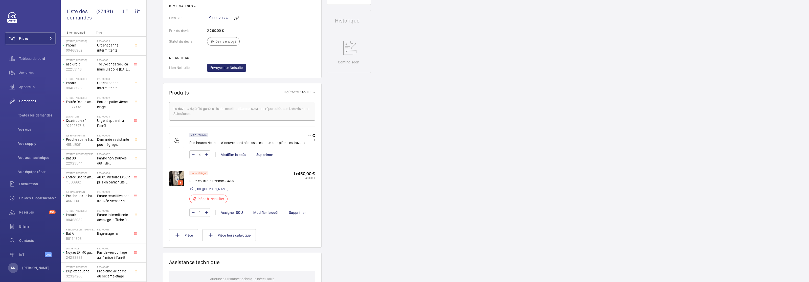
scroll to position [227, 0]
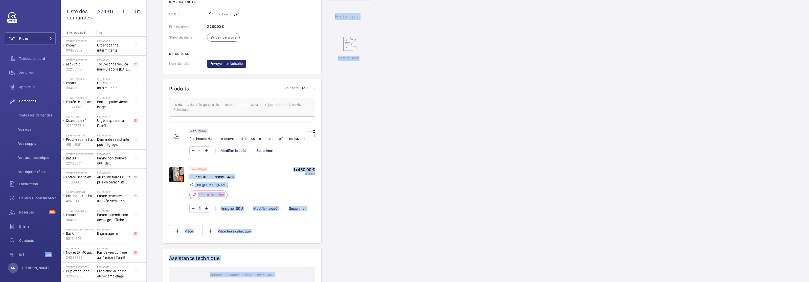
drag, startPoint x: 292, startPoint y: 169, endPoint x: 330, endPoint y: 173, distance: 38.1
click at [330, 173] on div "Demandes techniciens R25-09016 La demande de réparation a été créée le [DATE] p…" at bounding box center [478, 135] width 662 height 625
click at [330, 173] on div "Working Bat. B2 95682488 Voir les dernières visites HEC CAMPUS [STREET_ADDRESS]…" at bounding box center [348, 127] width 44 height 609
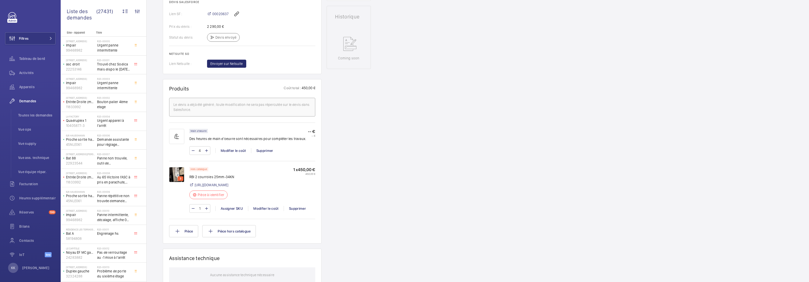
drag, startPoint x: 315, startPoint y: 176, endPoint x: 292, endPoint y: 170, distance: 23.7
click at [292, 170] on div "Hors catalogue RBI 2 courroies 25mm-34KN [URL][DOMAIN_NAME] Pièce à identifier …" at bounding box center [252, 184] width 126 height 35
click at [311, 167] on p "1 x 450,00 €" at bounding box center [304, 169] width 22 height 5
drag, startPoint x: 292, startPoint y: 170, endPoint x: 319, endPoint y: 174, distance: 26.9
click at [319, 174] on wm-front-card "Produits Coût total : 450,00 € Le devis a déjà été généré ; toute modification …" at bounding box center [242, 161] width 159 height 165
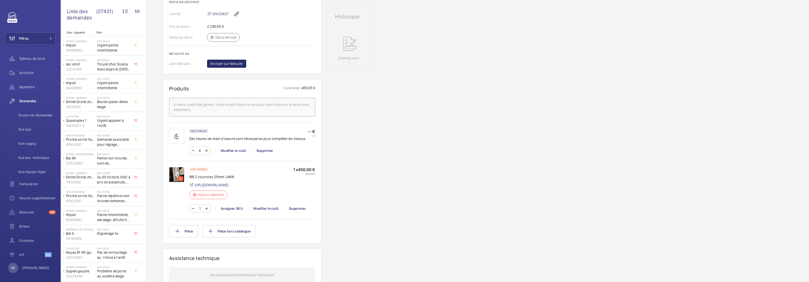
click at [319, 174] on wm-front-card "Produits Coût total : 450,00 € Le devis a déjà été généré ; toute modification …" at bounding box center [242, 161] width 159 height 165
drag, startPoint x: 316, startPoint y: 174, endPoint x: 293, endPoint y: 169, distance: 23.3
click at [293, 169] on wm-front-card "Produits Coût total : 450,00 € Le devis a déjà été généré ; toute modification …" at bounding box center [242, 161] width 159 height 165
click at [333, 162] on div "Working Bat. B2 95682488 Voir les dernières visites HEC CAMPUS [STREET_ADDRESS]…" at bounding box center [348, 127] width 44 height 609
click at [330, 163] on div "Working Bat. B2 95682488 Voir les dernières visites HEC CAMPUS [STREET_ADDRESS]…" at bounding box center [348, 127] width 44 height 609
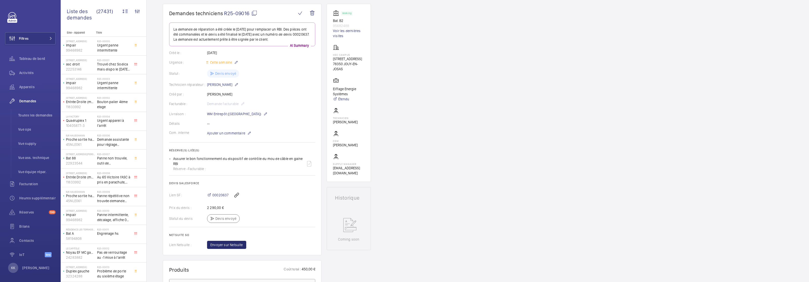
scroll to position [39, 0]
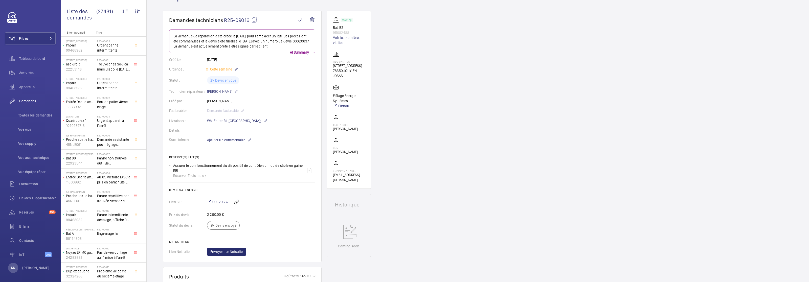
click at [253, 18] on mat-icon at bounding box center [254, 20] width 6 height 6
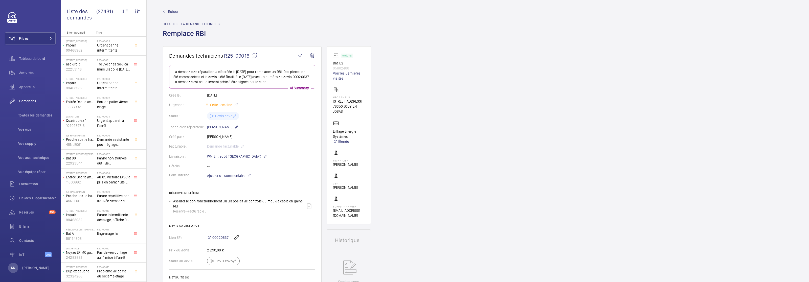
scroll to position [0, 0]
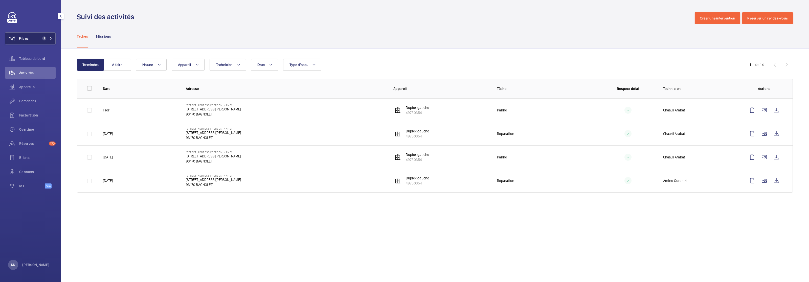
click at [29, 39] on button "Filtres 2" at bounding box center [30, 38] width 51 height 12
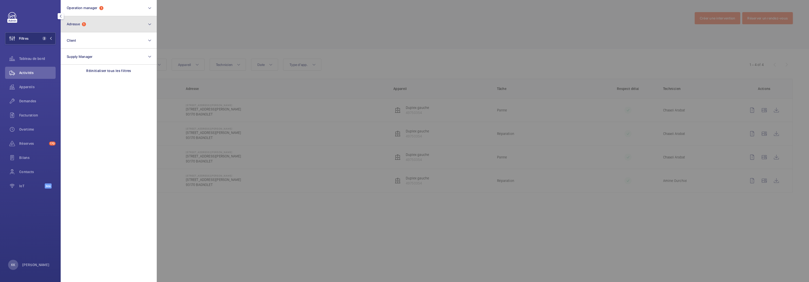
click at [112, 18] on button "Adresse 1" at bounding box center [109, 24] width 96 height 16
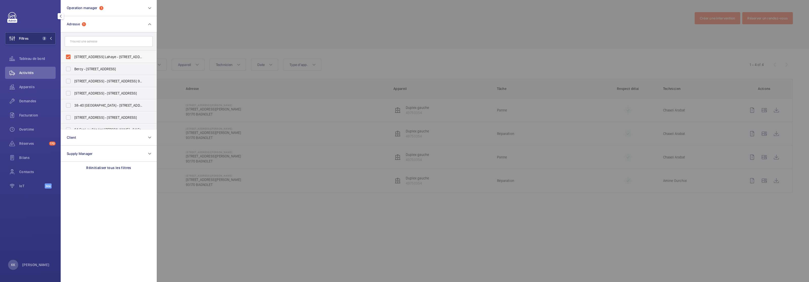
click at [82, 53] on label "9 Rue Adélaïde Lahaye - 9 Rue Adélaïde Lahaye, BAGNOLET 93170" at bounding box center [105, 57] width 88 height 12
click at [73, 53] on input "9 Rue Adélaïde Lahaye - 9 Rue Adélaïde Lahaye, BAGNOLET 93170" at bounding box center [68, 57] width 10 height 10
checkbox input "false"
click at [84, 43] on input "text" at bounding box center [109, 41] width 88 height 11
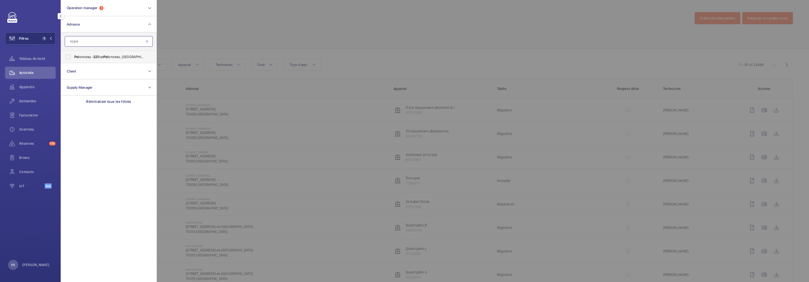
type input "32 pol"
click at [83, 58] on span "Pol onceau - 32 Rue Pol onceau, PARIS 75018" at bounding box center [108, 56] width 69 height 5
click at [73, 58] on input "Pol onceau - 32 Rue Pol onceau, PARIS 75018" at bounding box center [68, 57] width 10 height 10
checkbox input "true"
click at [39, 102] on span "Demandes" at bounding box center [37, 101] width 36 height 5
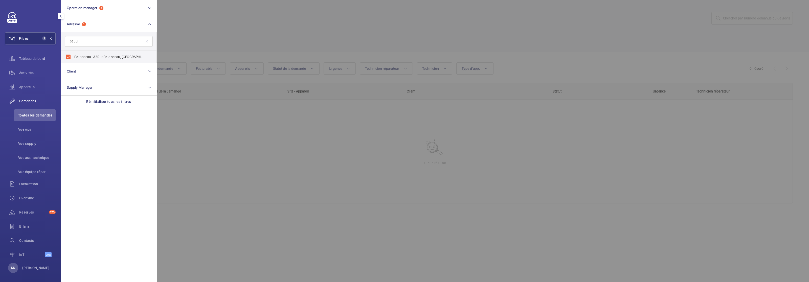
click at [191, 44] on div at bounding box center [561, 141] width 809 height 282
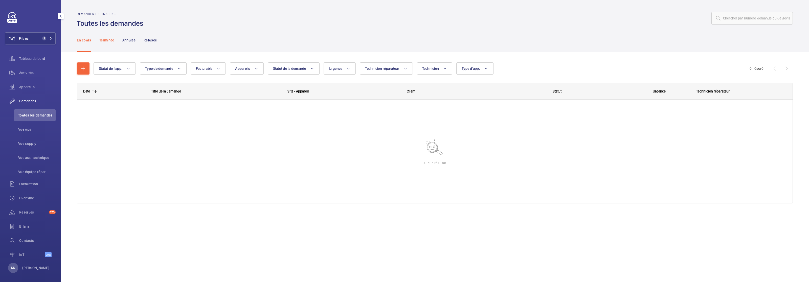
click at [101, 38] on p "Terminée" at bounding box center [106, 40] width 15 height 5
click at [77, 41] on p "En cours" at bounding box center [84, 40] width 14 height 5
click at [31, 85] on span "Appareils" at bounding box center [37, 86] width 36 height 5
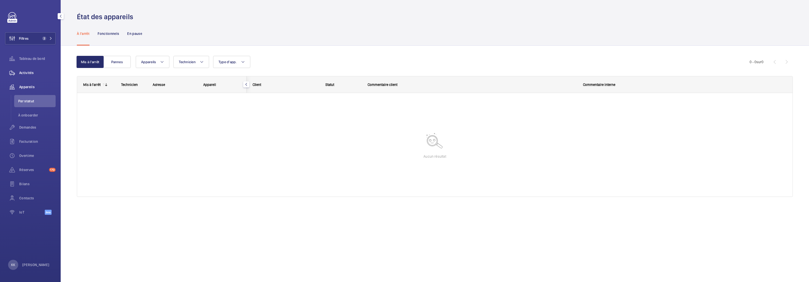
click at [31, 73] on span "Activités" at bounding box center [37, 72] width 36 height 5
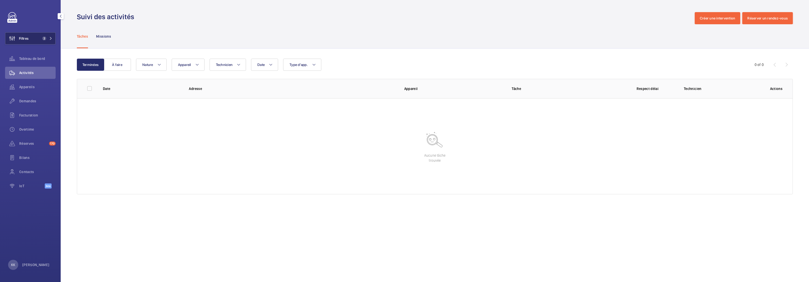
click at [39, 44] on button "Filtres 2" at bounding box center [30, 38] width 51 height 12
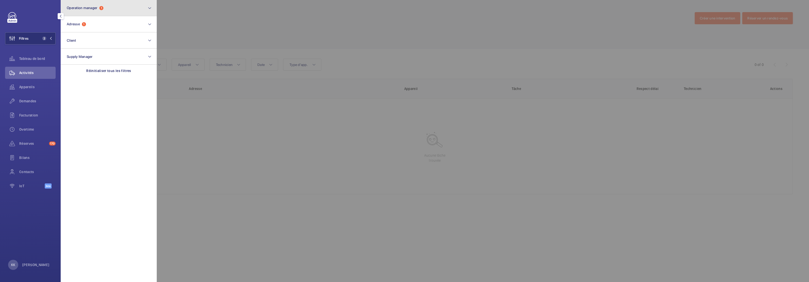
click at [82, 15] on button "Operation manager 1" at bounding box center [109, 8] width 96 height 16
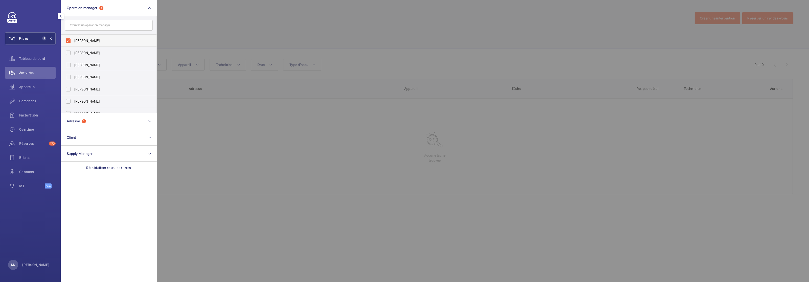
click at [85, 41] on span "Zohra Hamdani" at bounding box center [108, 40] width 69 height 5
click at [73, 41] on input "Zohra Hamdani" at bounding box center [68, 41] width 10 height 10
checkbox input "false"
click at [228, 18] on div at bounding box center [561, 141] width 809 height 282
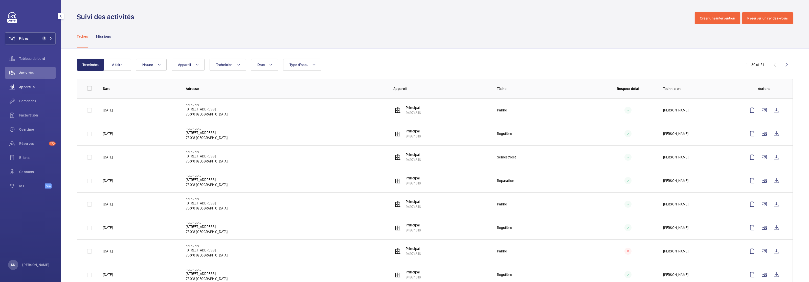
click at [32, 84] on div "Appareils" at bounding box center [30, 87] width 51 height 12
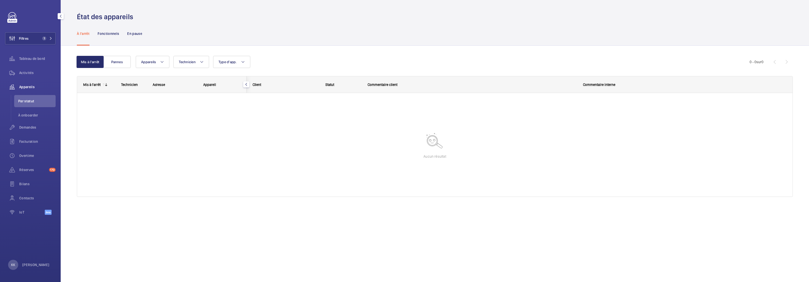
click at [24, 87] on span "Appareils" at bounding box center [37, 86] width 36 height 5
click at [23, 70] on span "Activités" at bounding box center [37, 72] width 36 height 5
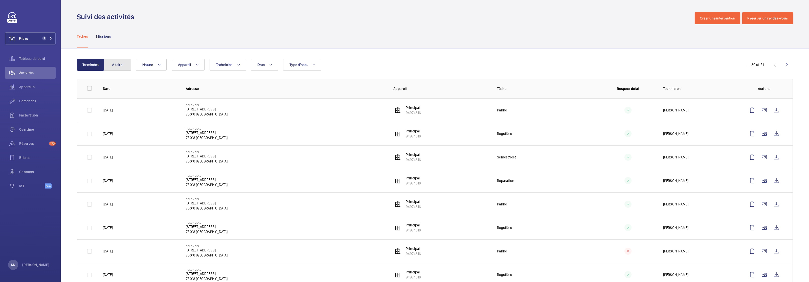
click at [121, 70] on button "À faire" at bounding box center [117, 65] width 27 height 12
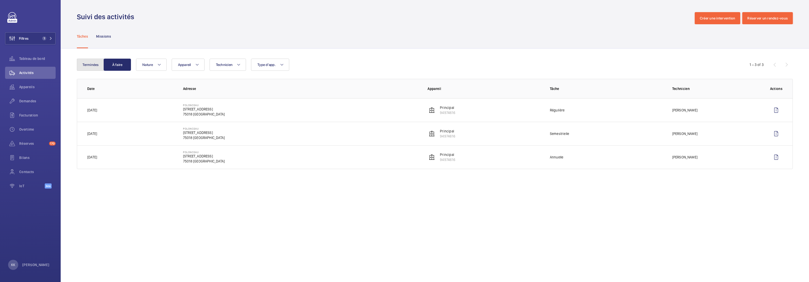
click at [91, 66] on button "Terminées" at bounding box center [90, 65] width 27 height 12
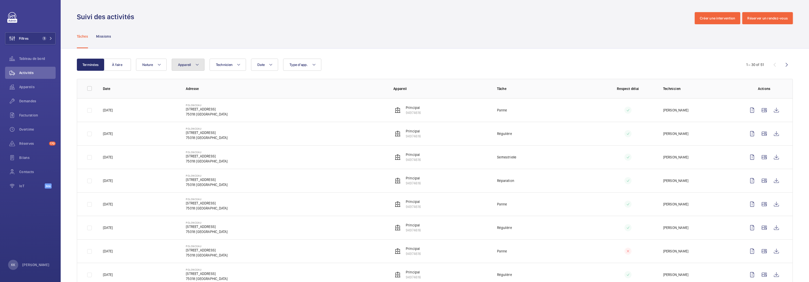
click at [189, 67] on button "Appareil" at bounding box center [188, 65] width 33 height 12
type input "79371738"
click at [40, 33] on button "Filtres 1" at bounding box center [30, 38] width 51 height 12
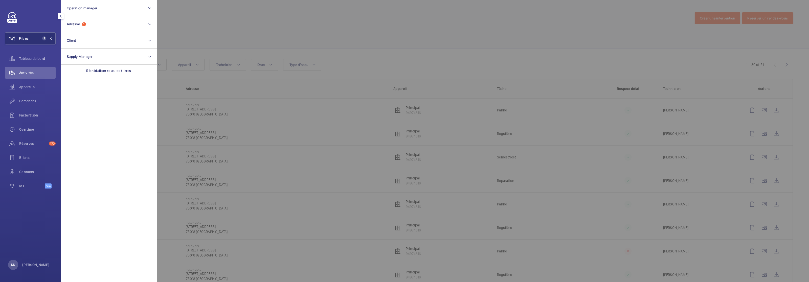
click at [210, 24] on div at bounding box center [561, 141] width 809 height 282
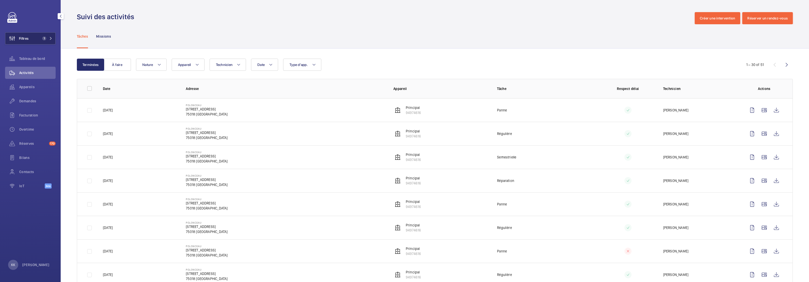
click at [33, 34] on button "Filtres 1" at bounding box center [30, 38] width 51 height 12
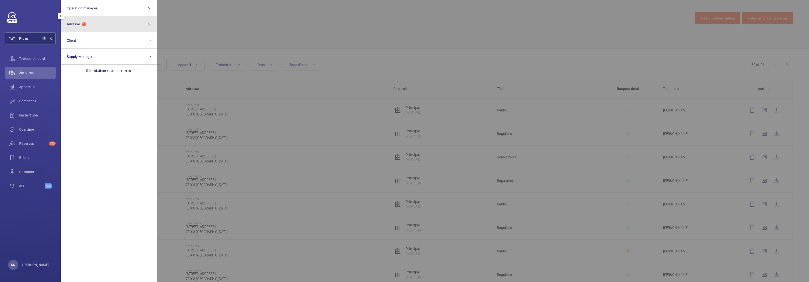
click at [110, 30] on button "Adresse 1" at bounding box center [109, 24] width 96 height 16
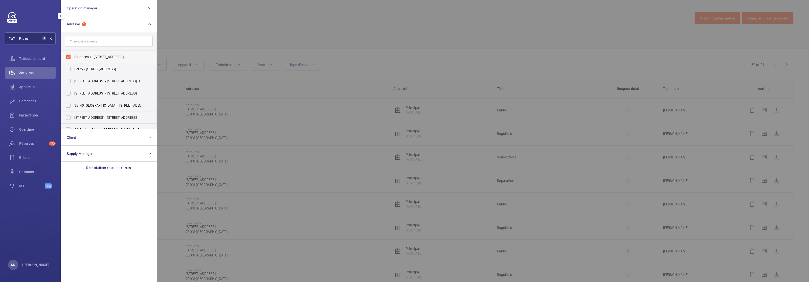
click at [101, 53] on label "Polonceau - 32 Rue Polonceau, PARIS 75018" at bounding box center [105, 57] width 88 height 12
click at [73, 53] on input "Polonceau - 32 Rue Polonceau, PARIS 75018" at bounding box center [68, 57] width 10 height 10
checkbox input "false"
click at [226, 12] on div at bounding box center [561, 141] width 809 height 282
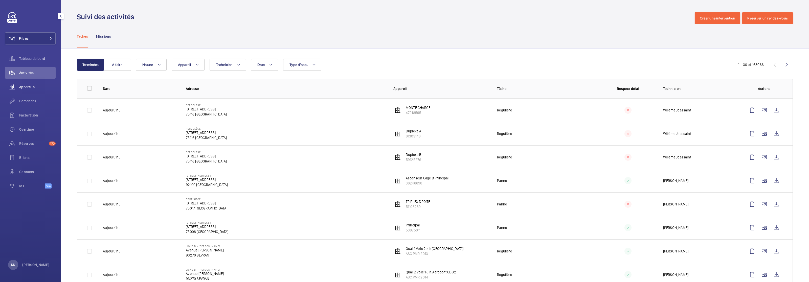
click at [20, 85] on span "Appareils" at bounding box center [37, 86] width 36 height 5
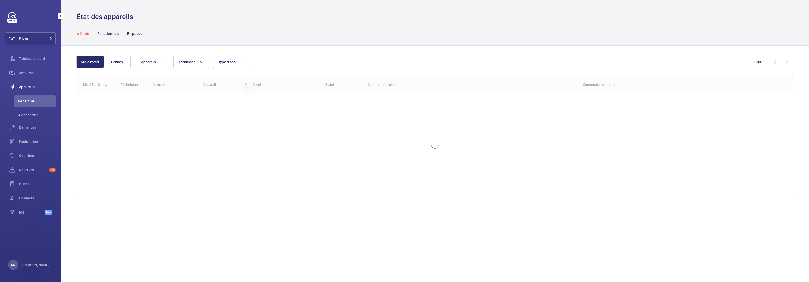
click at [28, 45] on div "Filtres Tableau de bord Activités Appareils Par statut À onboarder Demandes Fac…" at bounding box center [30, 116] width 51 height 208
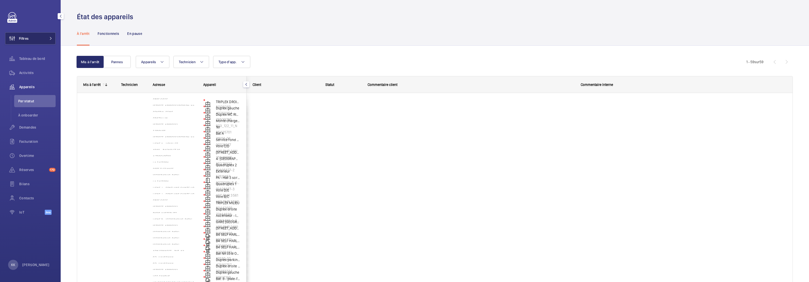
click at [35, 39] on button "Filtres" at bounding box center [30, 38] width 51 height 12
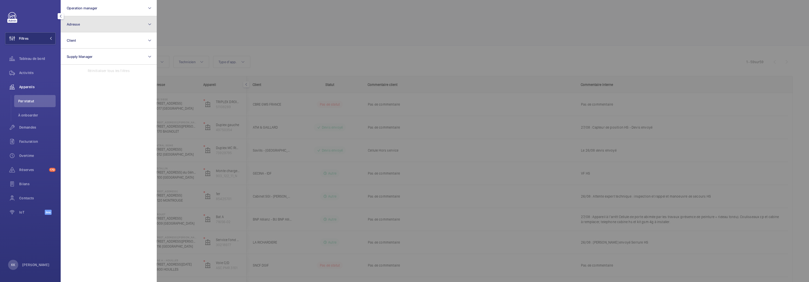
click at [79, 18] on button "Adresse" at bounding box center [109, 24] width 96 height 16
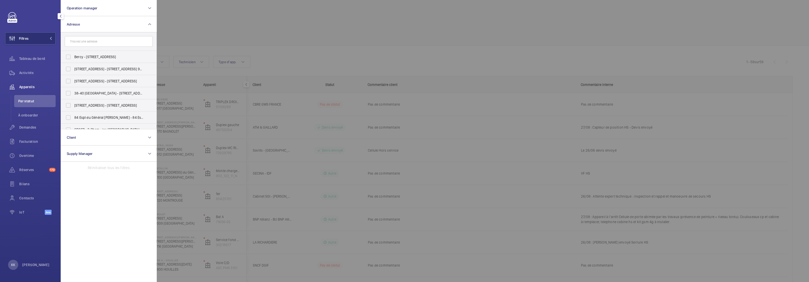
click at [80, 36] on input "text" at bounding box center [109, 41] width 88 height 11
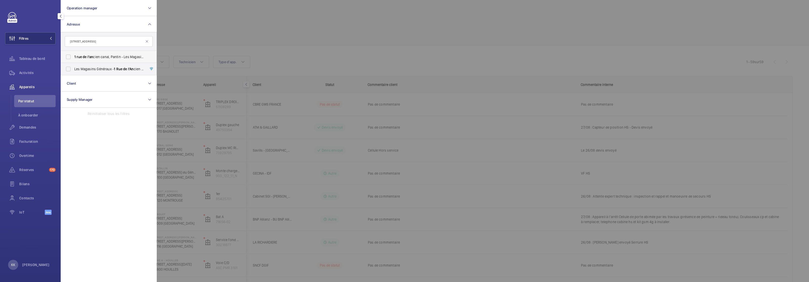
type input "1 rue de l'an"
click at [87, 57] on span "1 rue de l'an cien canal, Pantin - Les Magasins Généraux - 1 rue de l'an cien c…" at bounding box center [108, 56] width 69 height 5
click at [73, 57] on input "1 rue de l'an cien canal, Pantin - Les Magasins Généraux - 1 rue de l'an cien c…" at bounding box center [68, 57] width 10 height 10
checkbox input "true"
click at [92, 67] on span "Les Magasins Généraux - 1 Rue de l'An cien Canal, PANTIN 93500" at bounding box center [108, 68] width 69 height 5
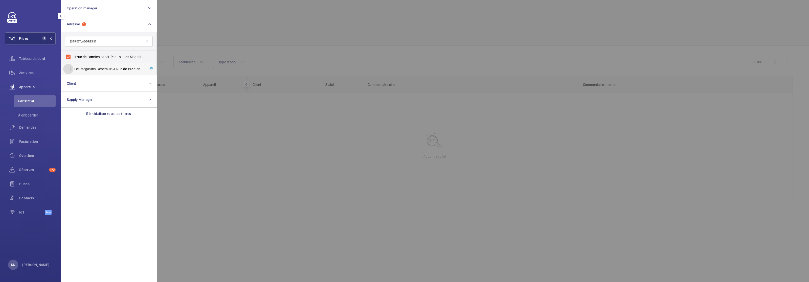
click at [73, 67] on input "Les Magasins Généraux - 1 Rue de l'An cien Canal, PANTIN 93500" at bounding box center [68, 69] width 10 height 10
checkbox input "true"
click at [167, 36] on div at bounding box center [561, 141] width 809 height 282
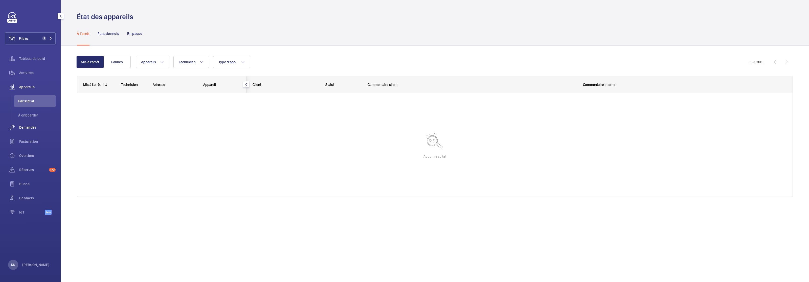
click at [35, 123] on div "Demandes" at bounding box center [30, 127] width 51 height 12
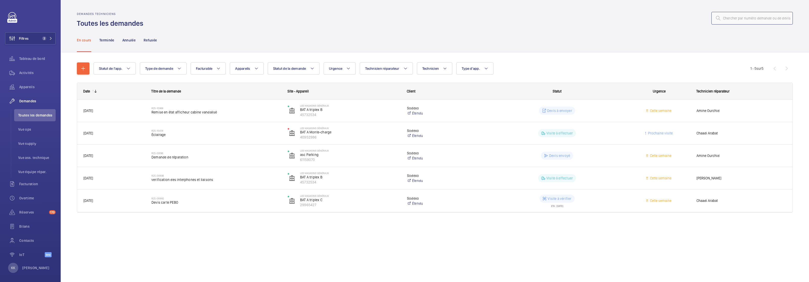
click at [780, 18] on input "text" at bounding box center [751, 18] width 81 height 13
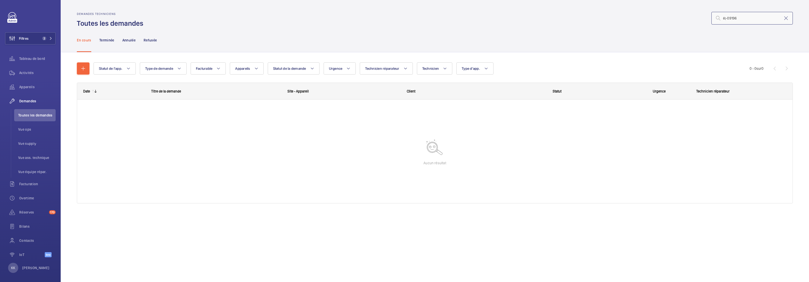
click at [727, 18] on input "é(-09196" at bounding box center [751, 18] width 81 height 13
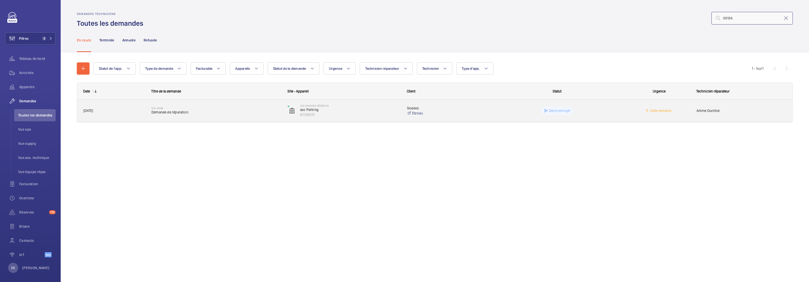
type input "09196"
click at [222, 114] on span "Demande de réparation" at bounding box center [216, 112] width 130 height 5
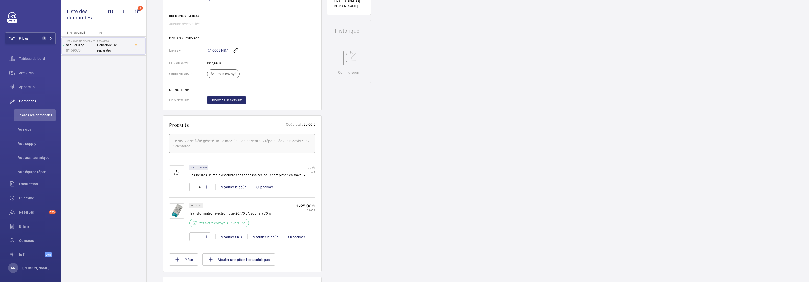
scroll to position [203, 0]
drag, startPoint x: 228, startPoint y: 53, endPoint x: 201, endPoint y: 55, distance: 27.4
click at [201, 55] on div "Lien SF : 00021497" at bounding box center [242, 53] width 146 height 12
copy div "00021497"
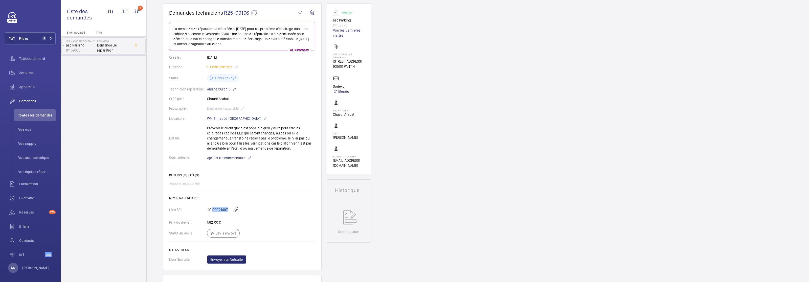
scroll to position [92, 0]
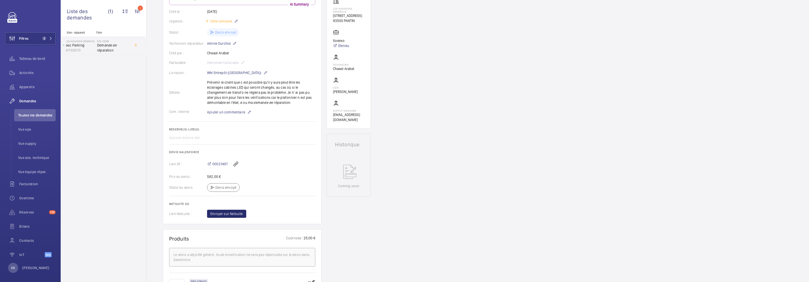
click at [269, 158] on div "00021497" at bounding box center [261, 164] width 108 height 12
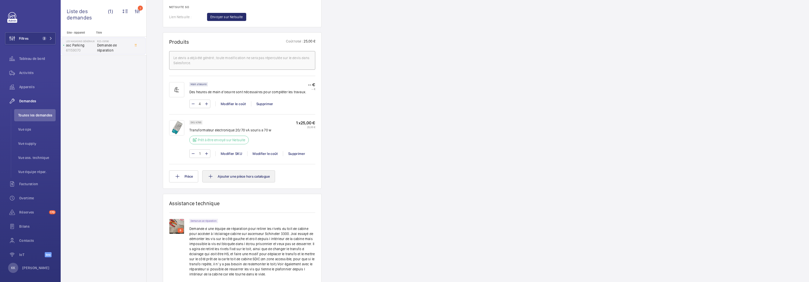
scroll to position [383, 0]
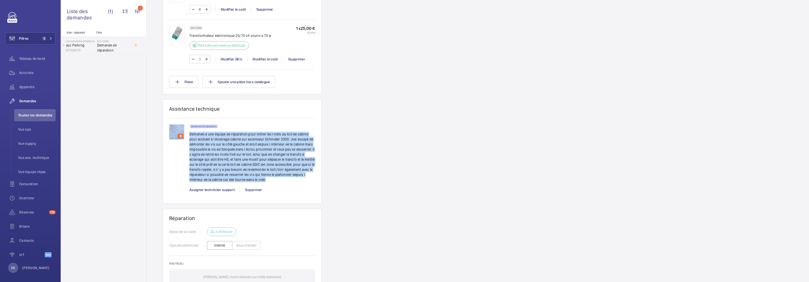
drag, startPoint x: 188, startPoint y: 135, endPoint x: 284, endPoint y: 180, distance: 106.1
click at [284, 180] on div "6 Demande de réparation Demande d une équipe de réparation pour retirer les riv…" at bounding box center [242, 160] width 146 height 73
click at [284, 180] on p "Demande d une équipe de réparation pour retirer les rivets du toit de cabine po…" at bounding box center [252, 157] width 126 height 51
drag, startPoint x: 269, startPoint y: 180, endPoint x: 190, endPoint y: 137, distance: 90.8
click at [190, 137] on p "Demande d une équipe de réparation pour retirer les rivets du toit de cabine po…" at bounding box center [252, 157] width 126 height 51
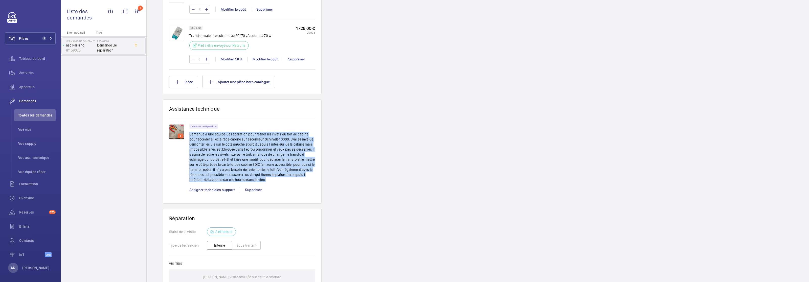
click at [190, 136] on p "Demande d une équipe de réparation pour retirer les rivets du toit de cabine po…" at bounding box center [252, 157] width 126 height 51
drag, startPoint x: 190, startPoint y: 136, endPoint x: 263, endPoint y: 180, distance: 85.9
click at [263, 180] on p "Demande d une équipe de réparation pour retirer les rivets du toit de cabine po…" at bounding box center [252, 157] width 126 height 51
click at [268, 180] on p "Demande d une équipe de réparation pour retirer les rivets du toit de cabine po…" at bounding box center [252, 157] width 126 height 51
drag, startPoint x: 266, startPoint y: 180, endPoint x: 190, endPoint y: 136, distance: 87.2
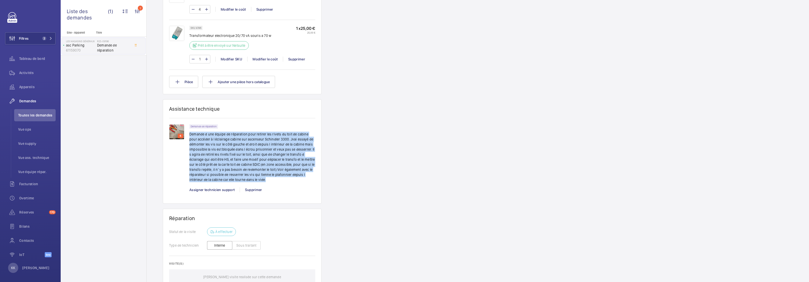
click at [190, 136] on p "Demande d une équipe de réparation pour retirer les rivets du toit de cabine po…" at bounding box center [252, 157] width 126 height 51
click at [193, 136] on p "Demande d une équipe de réparation pour retirer les rivets du toit de cabine po…" at bounding box center [252, 157] width 126 height 51
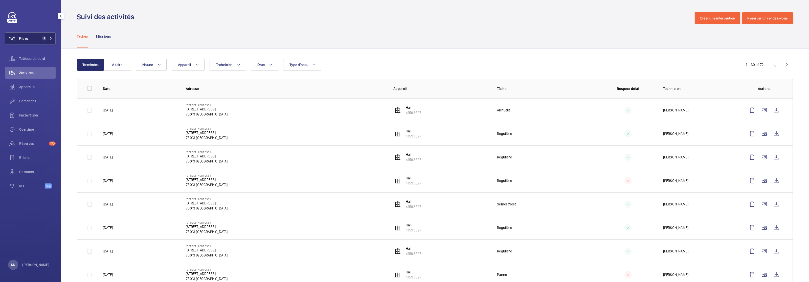
click at [23, 43] on span "Filtres" at bounding box center [16, 38] width 23 height 12
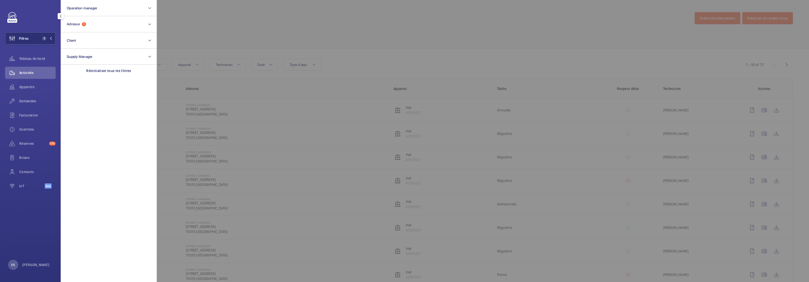
click at [186, 24] on div at bounding box center [561, 141] width 809 height 282
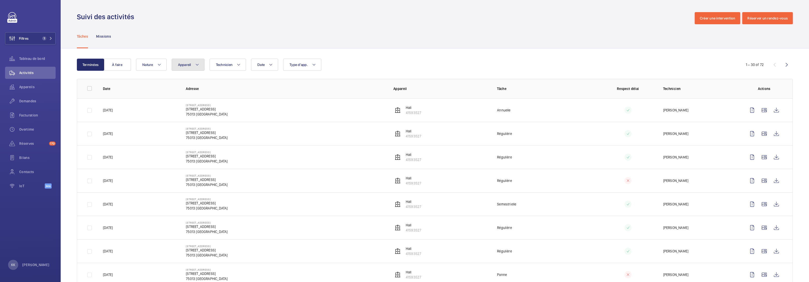
click at [189, 66] on span "Appareil" at bounding box center [184, 65] width 13 height 4
type input "110820"
drag, startPoint x: 197, startPoint y: 88, endPoint x: 155, endPoint y: 84, distance: 42.2
click at [190, 68] on button "Appareil" at bounding box center [188, 65] width 33 height 12
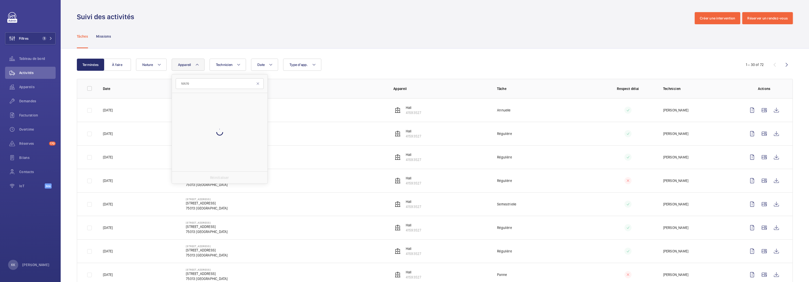
type input "105702"
drag, startPoint x: 197, startPoint y: 85, endPoint x: 118, endPoint y: 77, distance: 79.5
click at [49, 40] on span "1" at bounding box center [46, 38] width 12 height 4
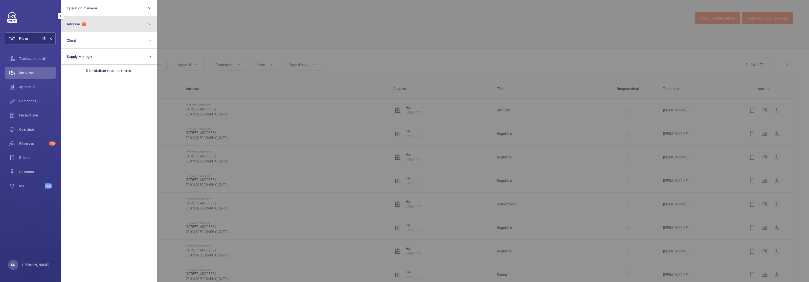
click at [92, 26] on button "Adresse 1" at bounding box center [109, 24] width 96 height 16
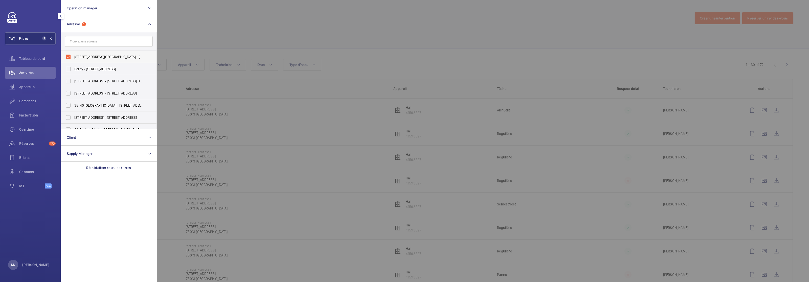
click at [78, 53] on label "65 Rue du Moulin des Prés - 65 Rue du Moulin des Prés, 75013 PARIS, PARIS 75013" at bounding box center [105, 57] width 88 height 12
click at [73, 53] on input "65 Rue du Moulin des Prés - 65 Rue du Moulin des Prés, 75013 PARIS, PARIS 75013" at bounding box center [68, 57] width 10 height 10
checkbox input "false"
click at [164, 33] on div at bounding box center [561, 141] width 809 height 282
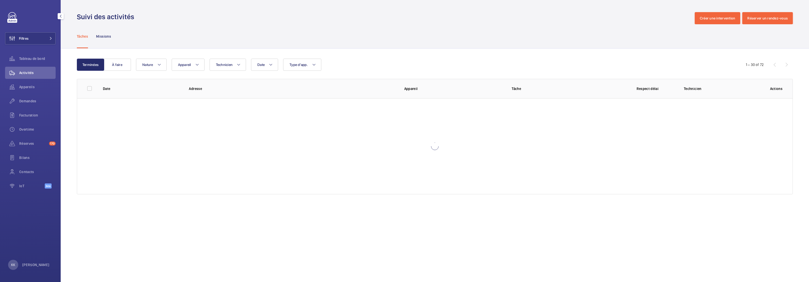
click at [171, 61] on div "Date Technicien Appareil Type d'app. Nature" at bounding box center [434, 65] width 596 height 12
click at [182, 66] on span "Appareil" at bounding box center [184, 65] width 13 height 4
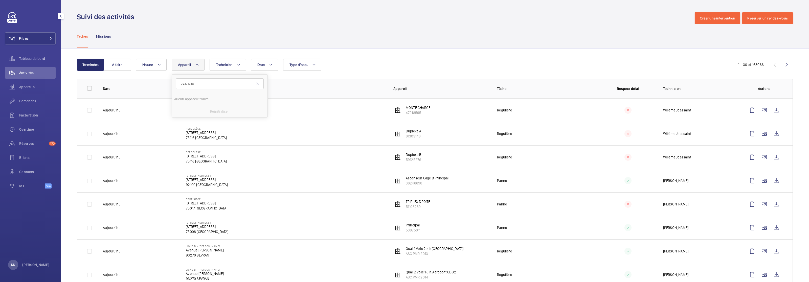
click at [180, 82] on input "79371738" at bounding box center [220, 83] width 88 height 11
type input "79371738"
click at [209, 110] on span "79371738" at bounding box center [211, 111] width 15 height 4
click at [188, 110] on input "Bat Z, 79371738" at bounding box center [182, 111] width 10 height 10
checkbox input "true"
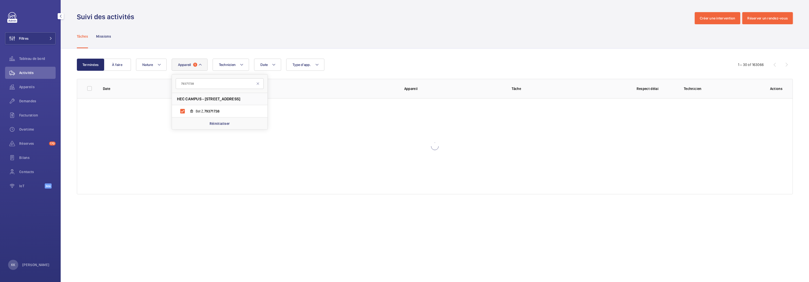
click at [213, 52] on div "Terminées À faire Date Technicien Appareil 1 79371738 HEC CAMPUS - 1 Rue de la …" at bounding box center [435, 128] width 748 height 158
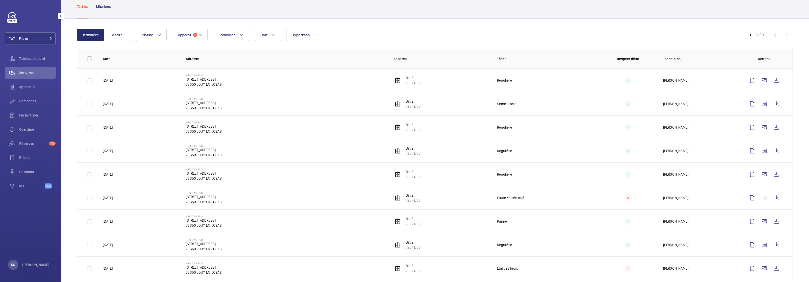
scroll to position [42, 0]
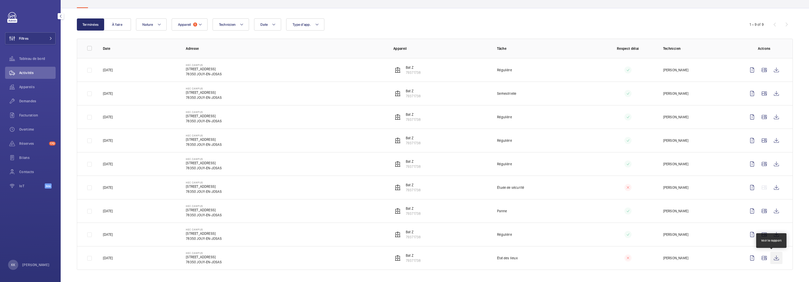
click at [774, 258] on wm-front-icon-button at bounding box center [776, 258] width 12 height 12
click at [198, 25] on mat-icon at bounding box center [200, 24] width 4 height 6
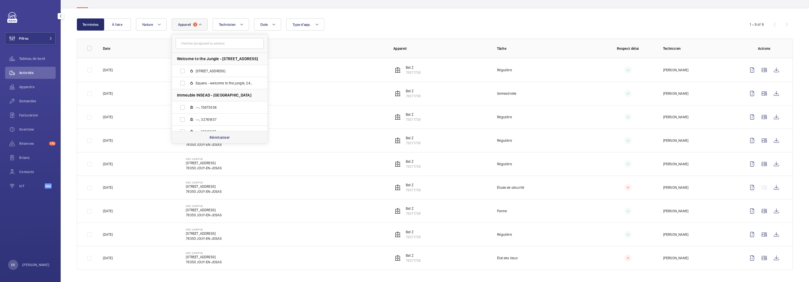
click at [218, 135] on p "Réinitialiser" at bounding box center [219, 137] width 20 height 5
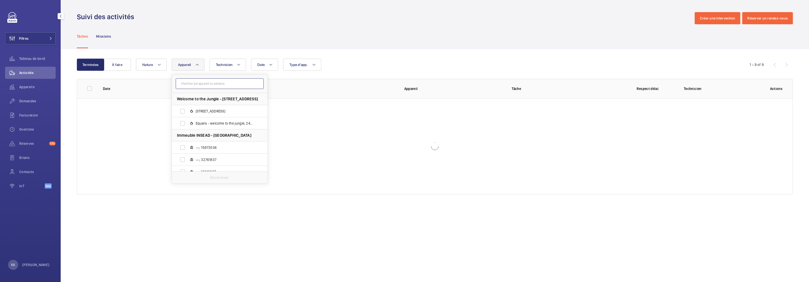
click at [193, 82] on input "text" at bounding box center [220, 83] width 88 height 11
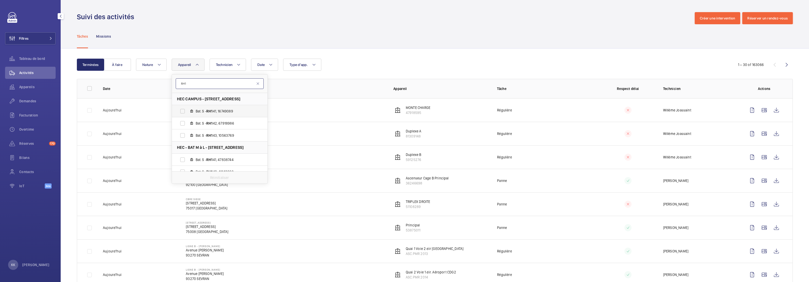
type input "RH1"
click at [181, 110] on label "Bat. S - RH1 41, 16749089" at bounding box center [215, 111] width 87 height 12
click at [181, 110] on input "Bat. S - RH1 41, 16749089" at bounding box center [182, 111] width 10 height 10
checkbox input "true"
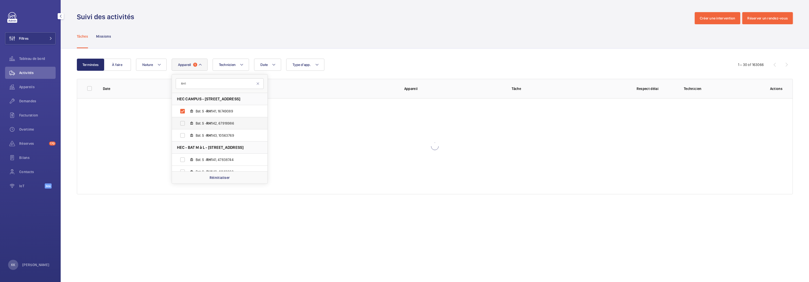
click at [185, 126] on label "Bat. S - RH1 42, 67918986" at bounding box center [215, 123] width 87 height 12
click at [185, 126] on input "Bat. S - RH1 42, 67918986" at bounding box center [182, 123] width 10 height 10
checkbox input "true"
click at [184, 137] on label "Bat. S - RH1 43, 10563769" at bounding box center [215, 135] width 87 height 12
click at [184, 137] on input "Bat. S - RH1 43, 10563769" at bounding box center [182, 135] width 10 height 10
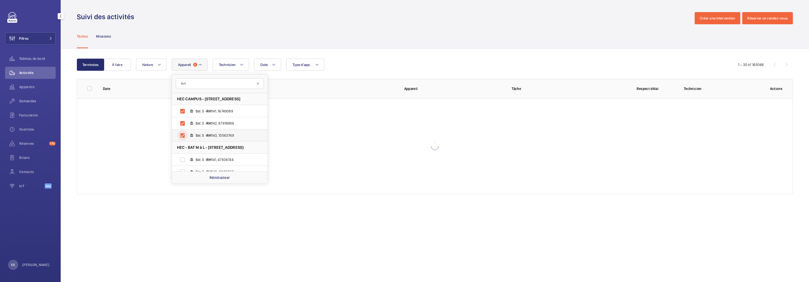
checkbox input "true"
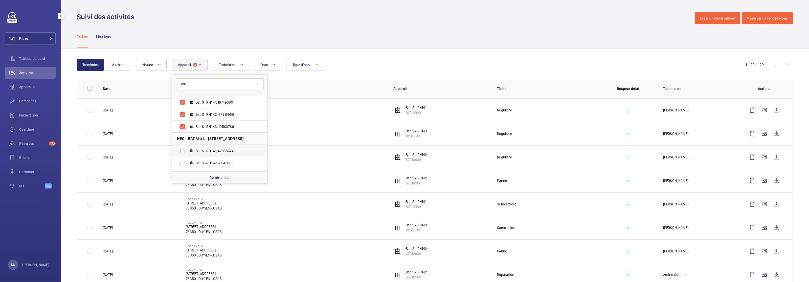
scroll to position [18, 0]
drag, startPoint x: 197, startPoint y: 86, endPoint x: 171, endPoint y: 82, distance: 26.3
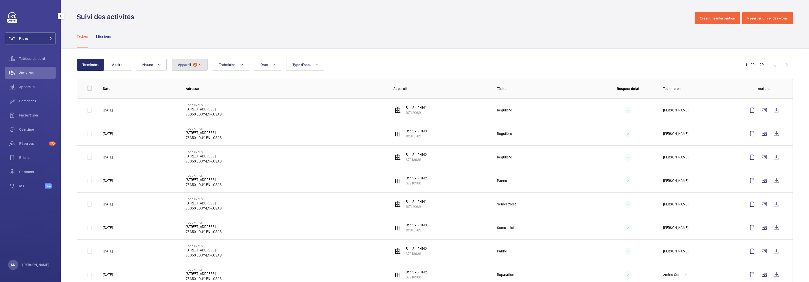
click at [185, 69] on button "Appareil 3" at bounding box center [190, 65] width 36 height 12
type input "bat S"
click at [205, 112] on span "PLATEFORME - BAT S - A.C.I ELEVATION - 250kg, 42802372" at bounding box center [225, 111] width 59 height 5
click at [188, 112] on input "PLATEFORME - BAT S - A.C.I ELEVATION - 250kg, 42802372" at bounding box center [182, 111] width 10 height 10
checkbox input "true"
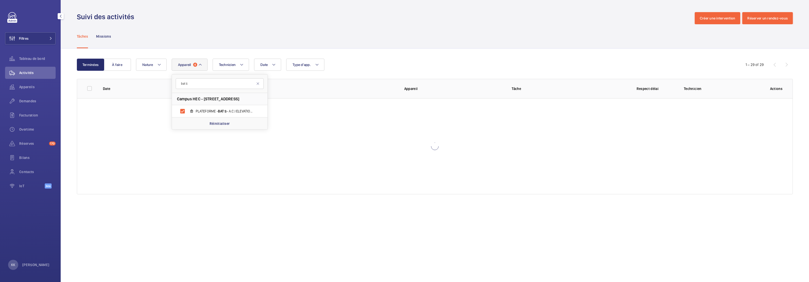
click at [376, 57] on div "Terminées À faire Date Technicien Appareil 4 bat S Campus HEC - 1 Rue de la Lib…" at bounding box center [435, 128] width 748 height 158
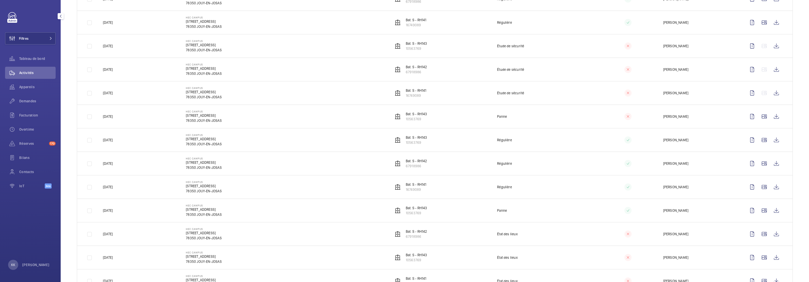
scroll to position [516, 0]
click at [775, 260] on wm-front-icon-button at bounding box center [776, 258] width 12 height 12
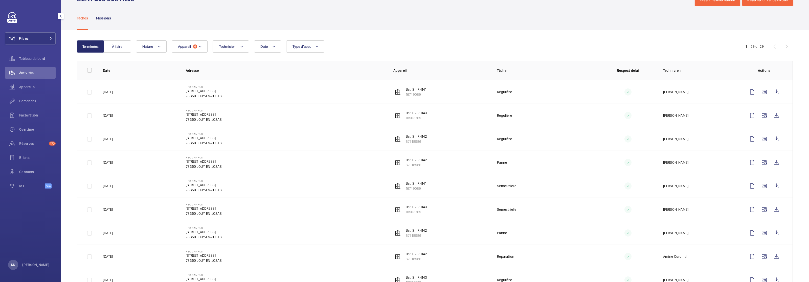
scroll to position [0, 0]
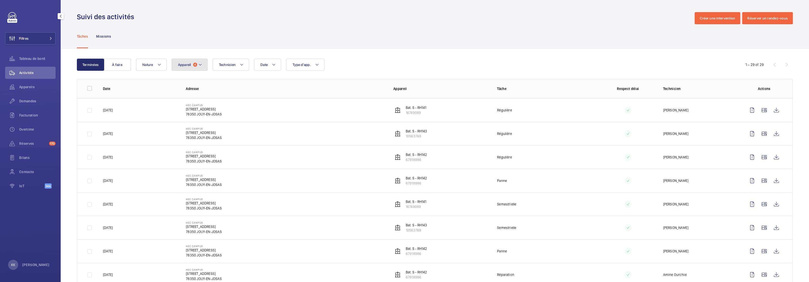
click at [202, 68] on button "Appareil 4" at bounding box center [190, 65] width 36 height 12
type input "50623474"
click at [197, 111] on span "Bat. S - plate-forme , 50623474" at bounding box center [225, 111] width 59 height 5
click at [188, 111] on input "Bat. S - plate-forme , 50623474" at bounding box center [182, 111] width 10 height 10
checkbox input "true"
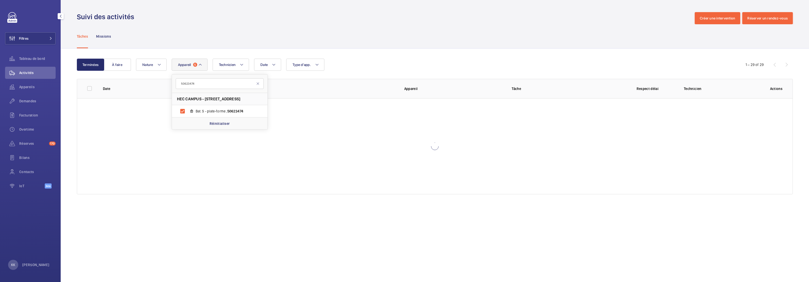
click at [395, 54] on div "Terminées À faire Date Technicien Appareil 5 50623474 HEC CAMPUS - 1 Rue de la …" at bounding box center [435, 128] width 748 height 158
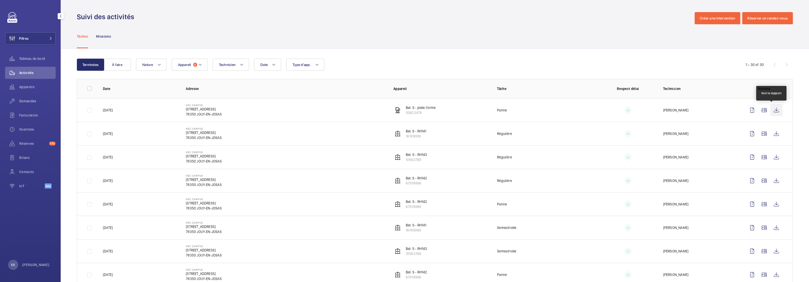
click at [777, 113] on wm-front-icon-button at bounding box center [776, 110] width 12 height 12
click at [771, 160] on wm-front-icon-button at bounding box center [776, 157] width 12 height 12
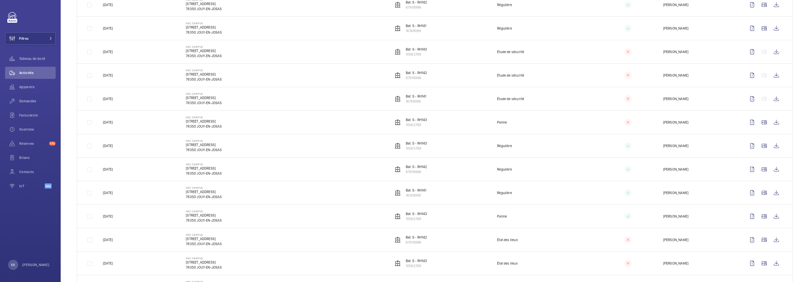
scroll to position [540, 0]
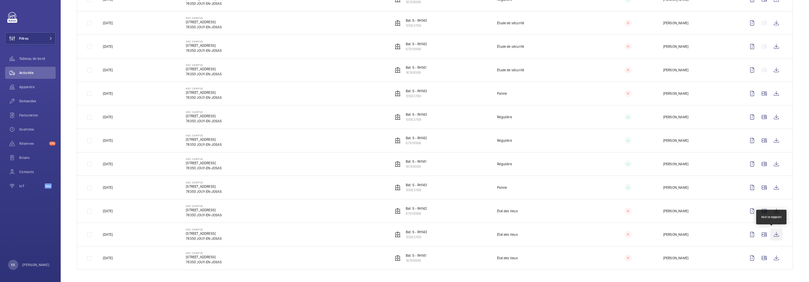
click at [770, 238] on wm-front-icon-button at bounding box center [776, 234] width 12 height 12
click at [777, 210] on wm-front-icon-button at bounding box center [776, 211] width 12 height 12
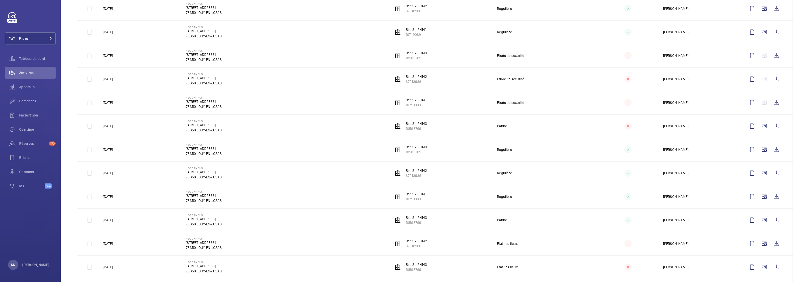
scroll to position [484, 0]
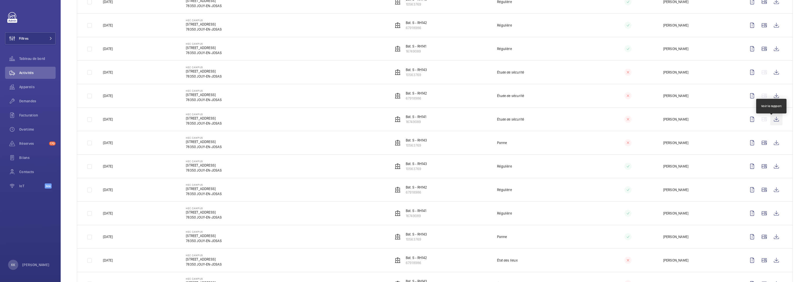
click at [772, 124] on wm-front-icon-button at bounding box center [776, 119] width 12 height 12
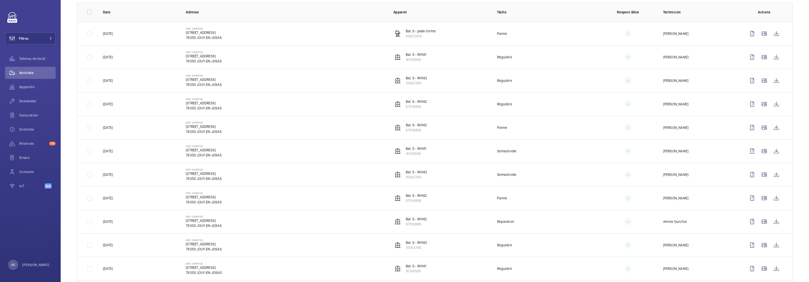
scroll to position [78, 0]
click at [775, 176] on wm-front-icon-button at bounding box center [776, 173] width 12 height 12
click at [770, 179] on wm-front-icon-button at bounding box center [776, 173] width 12 height 12
click at [772, 155] on wm-front-icon-button at bounding box center [776, 150] width 12 height 12
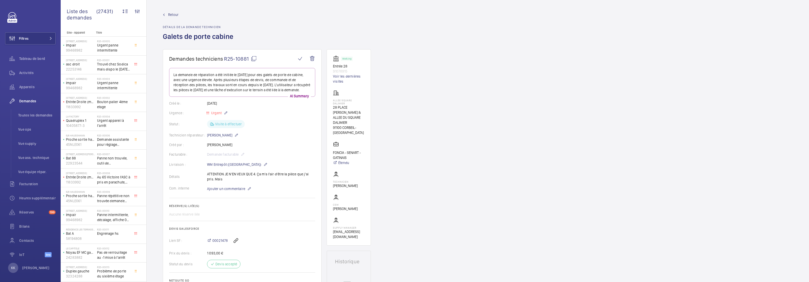
click at [169, 14] on span "Retour" at bounding box center [173, 14] width 10 height 5
click at [168, 15] on span "Retour" at bounding box center [173, 14] width 10 height 5
click at [194, 8] on wm-front-admin-header "Retour Détails de la demande technicien Galets de porte cabine" at bounding box center [478, 24] width 662 height 49
click at [177, 14] on span "Retour" at bounding box center [173, 14] width 10 height 5
click at [175, 15] on span "Retour" at bounding box center [173, 14] width 10 height 5
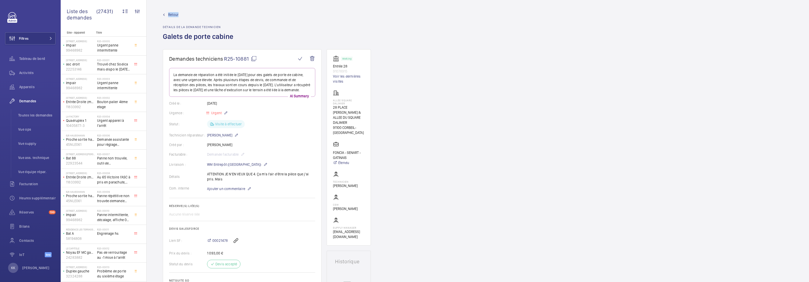
click at [175, 15] on span "Retour" at bounding box center [173, 14] width 10 height 5
click at [186, 10] on wm-front-admin-header "Retour Détails de la demande technicien Galets de porte cabine" at bounding box center [478, 24] width 662 height 49
click at [31, 42] on button "Filtres" at bounding box center [30, 38] width 51 height 12
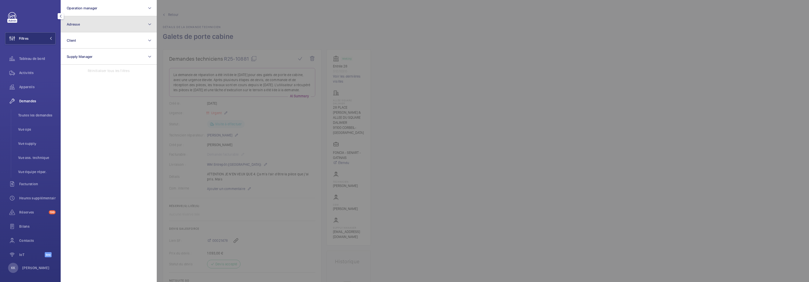
click at [90, 24] on button "Adresse" at bounding box center [109, 24] width 96 height 16
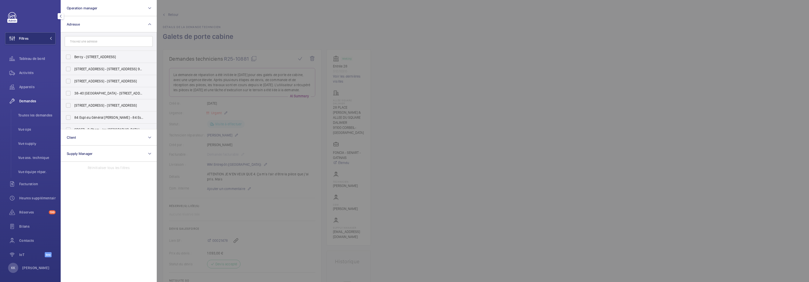
click at [87, 41] on input "text" at bounding box center [109, 41] width 88 height 11
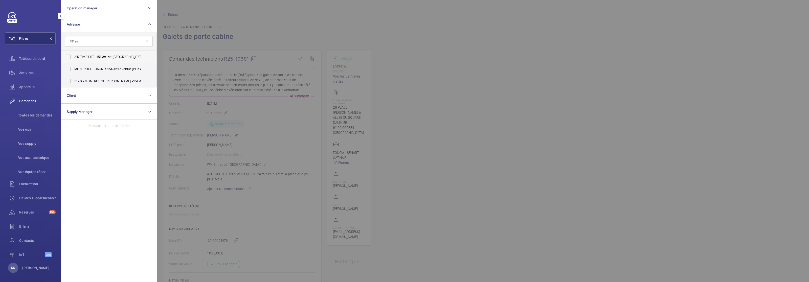
type input "151 av"
click at [95, 59] on span "AIR TIME P9T - 151 Av . de [GEOGRAPHIC_DATA], [GEOGRAPHIC_DATA] 75013" at bounding box center [108, 56] width 69 height 5
click at [68, 56] on label "AIR TIME P9T - 151 Av . de [GEOGRAPHIC_DATA], [GEOGRAPHIC_DATA] 75013" at bounding box center [105, 57] width 88 height 12
click at [68, 56] on input "AIR TIME P9T - 151 Av . de [GEOGRAPHIC_DATA], [GEOGRAPHIC_DATA] 75013" at bounding box center [68, 57] width 10 height 10
checkbox input "true"
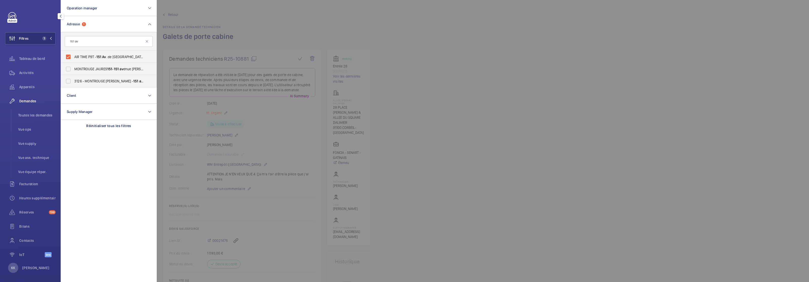
click at [21, 99] on span "Demandes" at bounding box center [37, 101] width 36 height 5
click at [214, 17] on div at bounding box center [561, 141] width 809 height 282
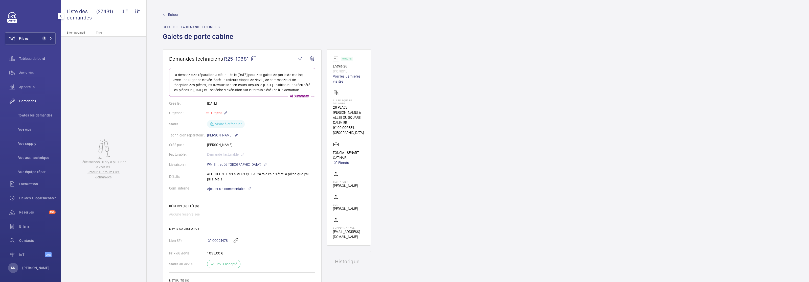
click at [25, 100] on span "Demandes" at bounding box center [37, 101] width 36 height 5
click at [26, 87] on span "Appareils" at bounding box center [37, 86] width 36 height 5
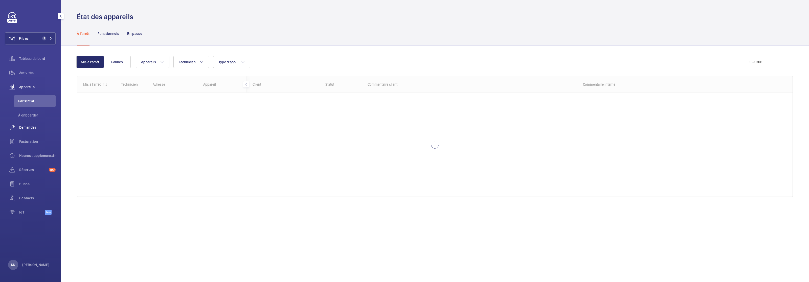
click at [26, 126] on span "Demandes" at bounding box center [37, 127] width 36 height 5
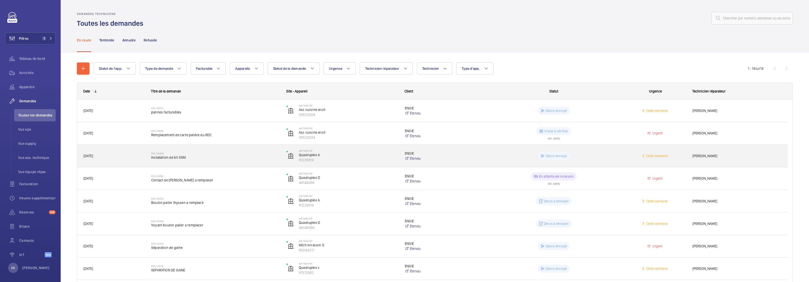
click at [149, 160] on div "R25-08495 Installation de kit GSM" at bounding box center [212, 156] width 135 height 23
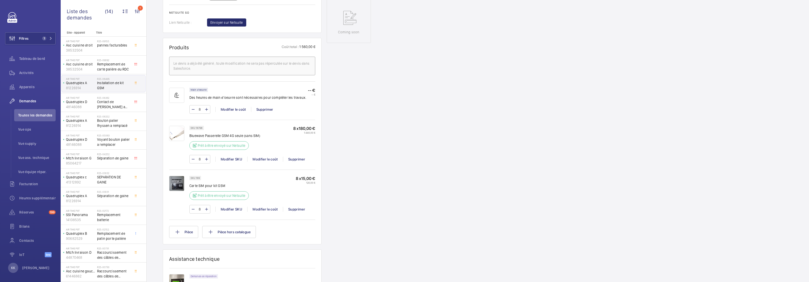
scroll to position [91, 0]
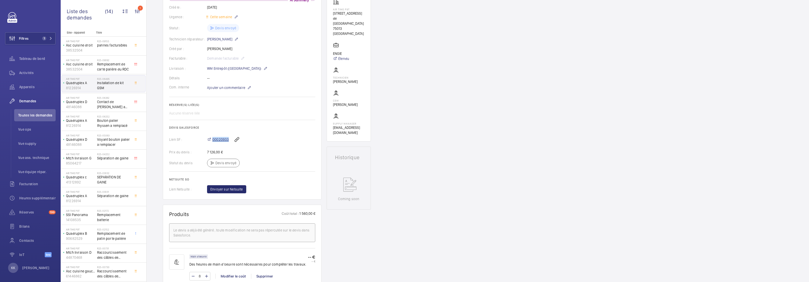
drag, startPoint x: 229, startPoint y: 139, endPoint x: 212, endPoint y: 140, distance: 17.2
click at [212, 140] on div "00020933" at bounding box center [261, 139] width 108 height 12
copy span "00020933"
click at [530, 203] on div "Demandes techniciens R25-08495 La demande de réparation a été créée le [DATE] p…" at bounding box center [478, 286] width 662 height 656
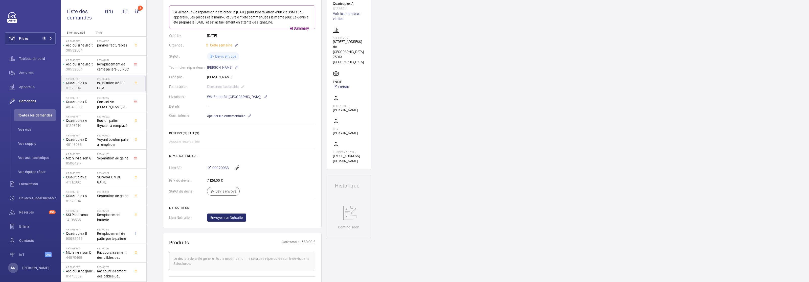
scroll to position [0, 0]
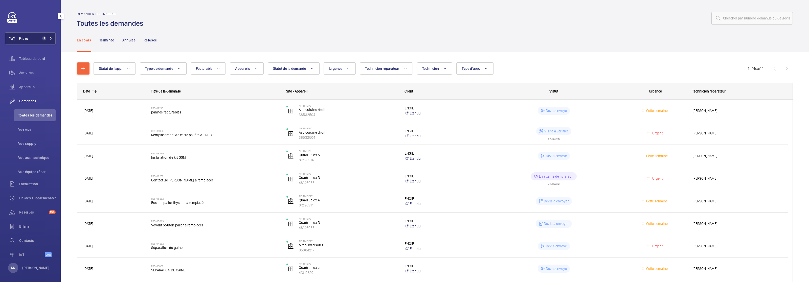
click at [49, 39] on mat-icon at bounding box center [50, 38] width 3 height 3
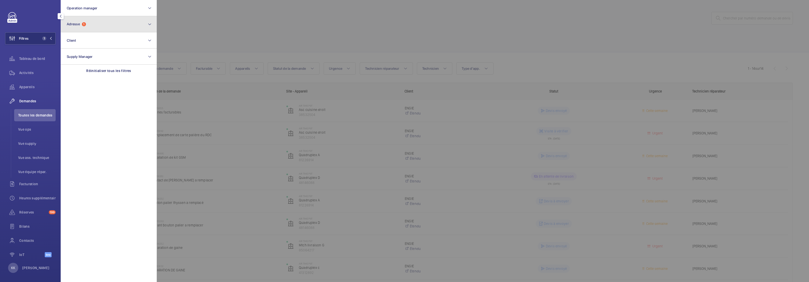
click at [84, 23] on span "1" at bounding box center [84, 24] width 4 height 4
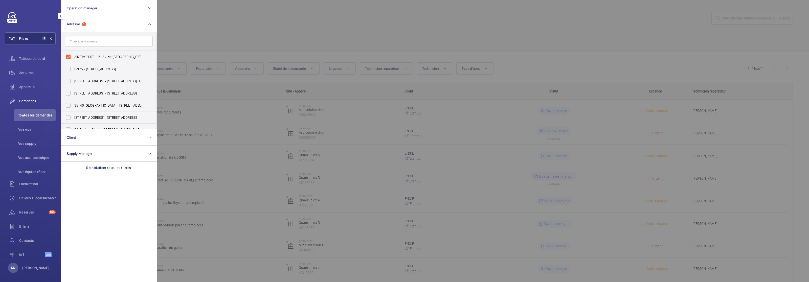
drag, startPoint x: 69, startPoint y: 56, endPoint x: 74, endPoint y: 44, distance: 12.5
click at [69, 56] on label "AIR TIME P9T - 151 Av. de [GEOGRAPHIC_DATA], [GEOGRAPHIC_DATA] 75013" at bounding box center [105, 57] width 88 height 12
click at [69, 56] on input "AIR TIME P9T - 151 Av. de [GEOGRAPHIC_DATA], [GEOGRAPHIC_DATA] 75013" at bounding box center [68, 57] width 10 height 10
checkbox input "false"
click at [75, 41] on input "text" at bounding box center [109, 41] width 88 height 11
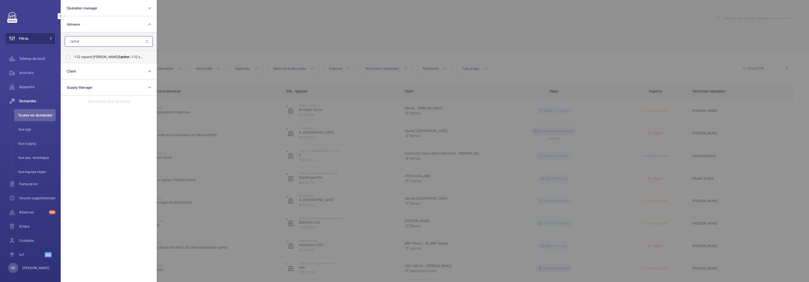
type input "cachot"
click at [118, 55] on span "Cachot" at bounding box center [123, 57] width 11 height 4
click at [73, 55] on input "[STREET_ADDRESS][PERSON_NAME][PERSON_NAME]" at bounding box center [68, 57] width 10 height 10
checkbox input "true"
click at [202, 47] on div at bounding box center [561, 141] width 809 height 282
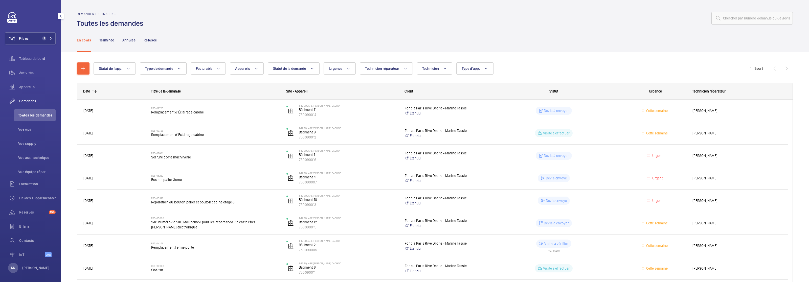
click at [28, 103] on span "Demandes" at bounding box center [37, 101] width 36 height 5
click at [243, 50] on div "En cours Terminée Annulée Refusée" at bounding box center [435, 40] width 716 height 24
click at [242, 54] on div "Statut de l'app. Type de demande Facturable Appareils Statut de la demande Urge…" at bounding box center [435, 189] width 748 height 275
click at [11, 88] on wm-front-icon-button at bounding box center [12, 87] width 14 height 12
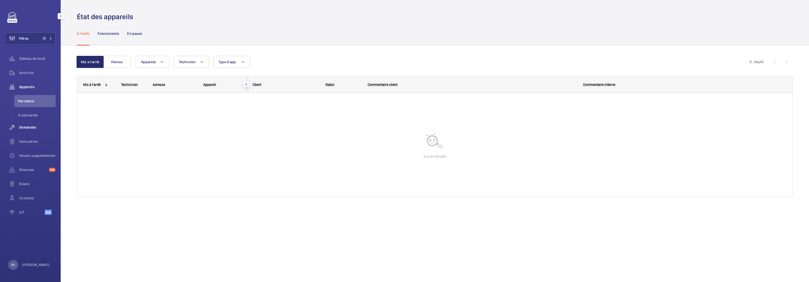
click at [12, 125] on wm-front-icon-button at bounding box center [12, 127] width 14 height 12
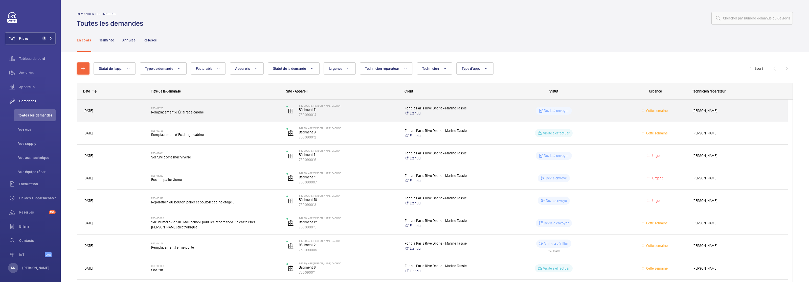
click at [182, 115] on div "R25-09726 Remplacement d'Éclairage cabine" at bounding box center [215, 110] width 129 height 15
